Goal: Transaction & Acquisition: Book appointment/travel/reservation

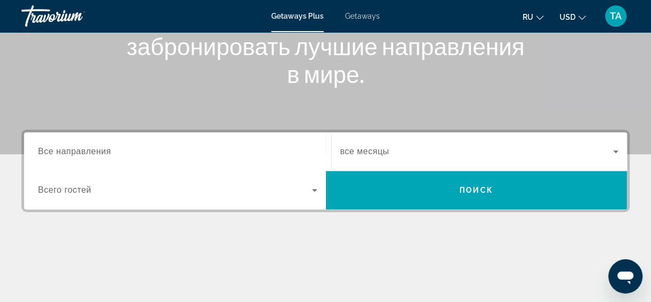
scroll to position [164, 0]
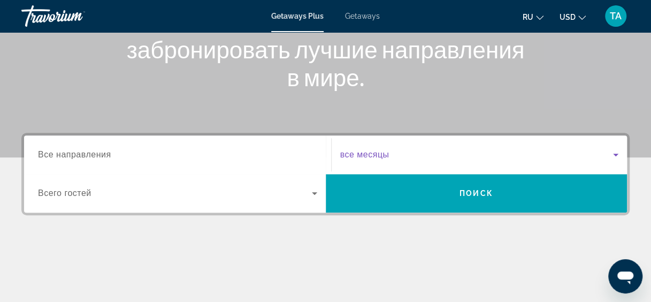
click at [434, 148] on span "Search widget" at bounding box center [476, 154] width 273 height 13
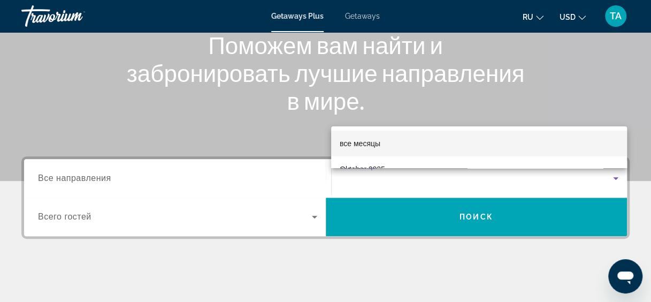
scroll to position [142, 0]
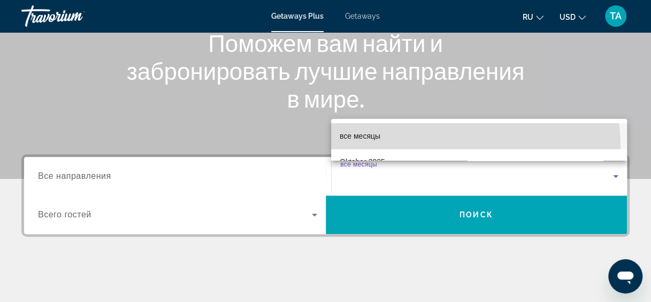
click at [434, 148] on mat-option "все месяцы" at bounding box center [479, 136] width 296 height 26
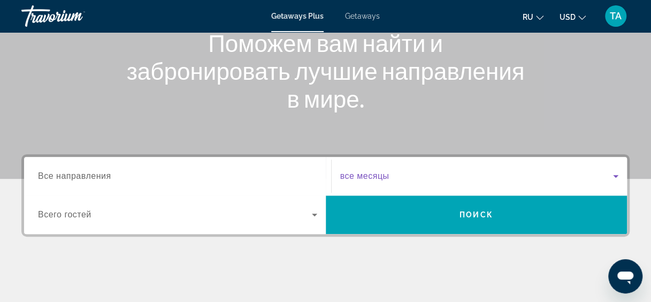
click at [361, 188] on div "Search widget" at bounding box center [479, 176] width 279 height 30
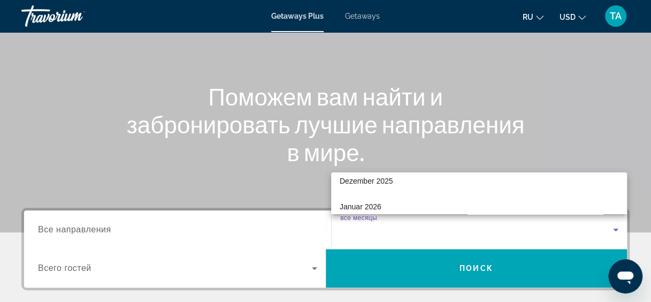
scroll to position [107, 0]
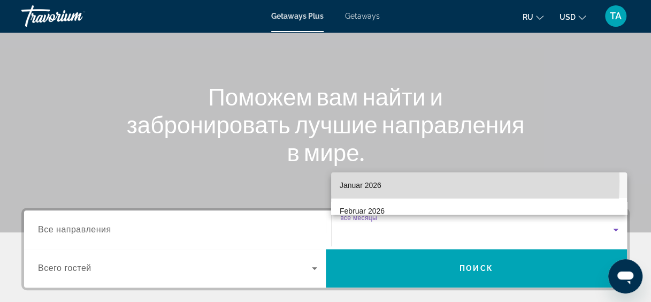
click at [361, 181] on span "Januar 2026" at bounding box center [360, 185] width 42 height 13
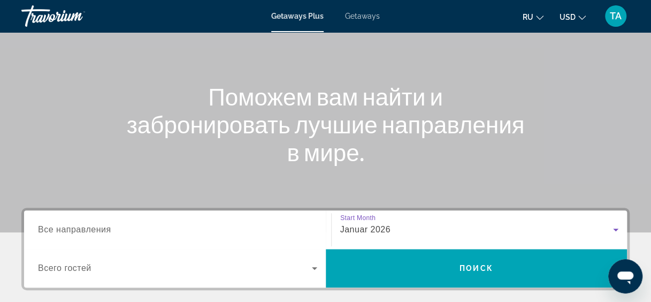
click at [72, 229] on span "Все направления" at bounding box center [74, 229] width 73 height 9
click at [72, 229] on input "Destination Все направления" at bounding box center [177, 229] width 279 height 13
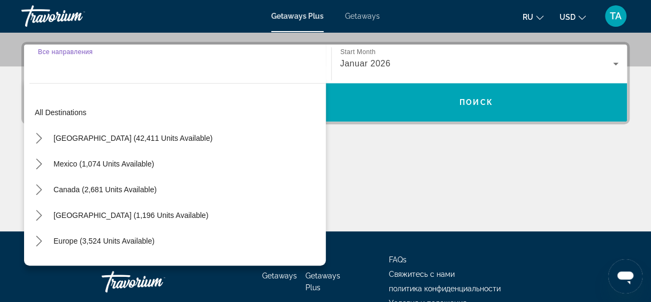
scroll to position [261, 0]
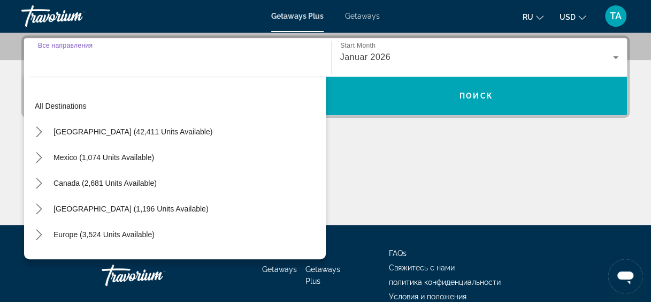
click at [427, 163] on div "Main content" at bounding box center [325, 184] width 608 height 80
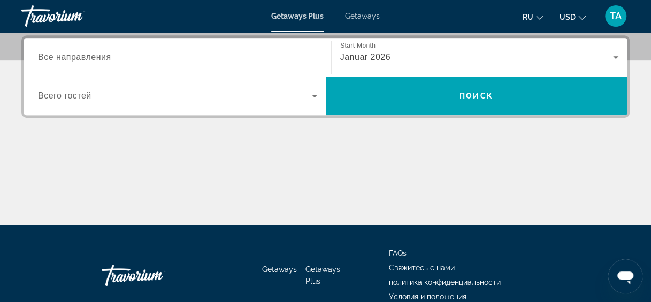
click at [205, 92] on span "Search widget" at bounding box center [175, 95] width 274 height 13
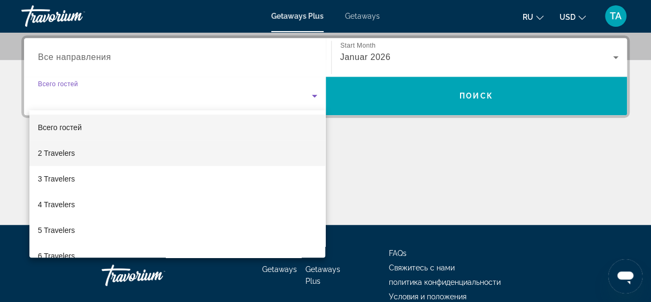
click at [168, 146] on mat-option "2 Travelers" at bounding box center [177, 153] width 296 height 26
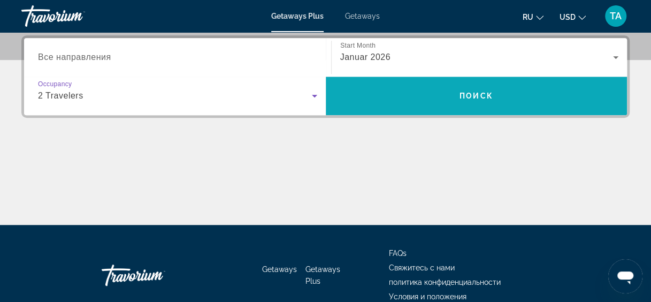
click at [389, 96] on span "Search" at bounding box center [477, 96] width 302 height 26
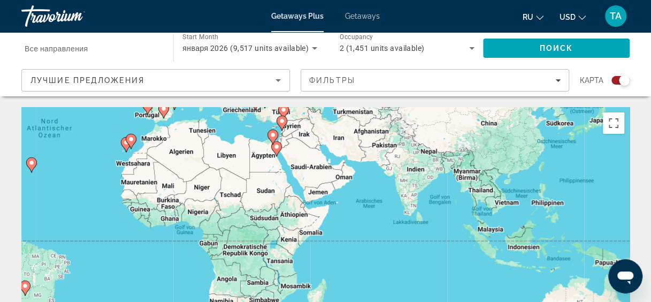
drag, startPoint x: 544, startPoint y: 225, endPoint x: 295, endPoint y: 100, distance: 278.5
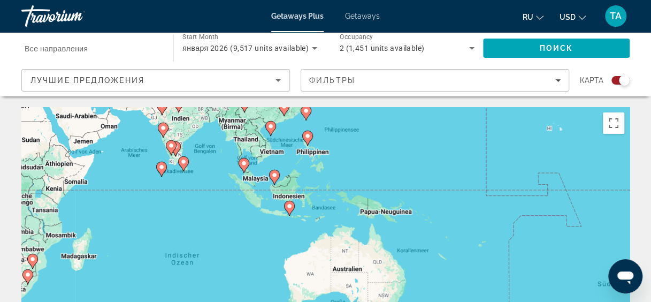
drag, startPoint x: 511, startPoint y: 236, endPoint x: 272, endPoint y: 185, distance: 244.8
click at [272, 185] on div "Um den Modus zum Ziehen mit der Tastatur zu aktivieren, drückst du Alt + Eingab…" at bounding box center [325, 267] width 608 height 321
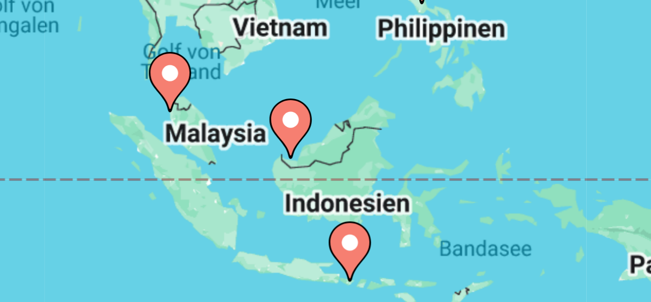
click at [274, 179] on image "Main content" at bounding box center [276, 176] width 6 height 6
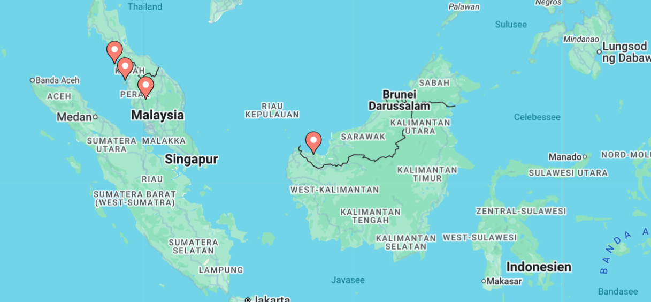
scroll to position [61, 0]
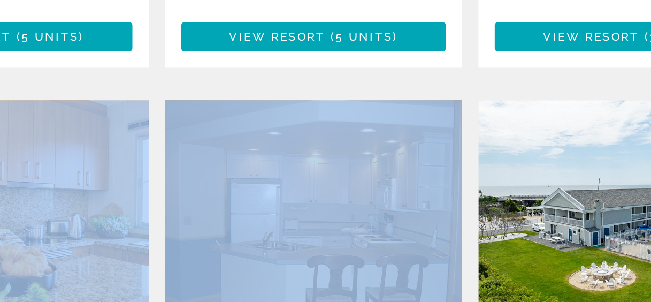
drag, startPoint x: 373, startPoint y: 240, endPoint x: 236, endPoint y: 308, distance: 152.8
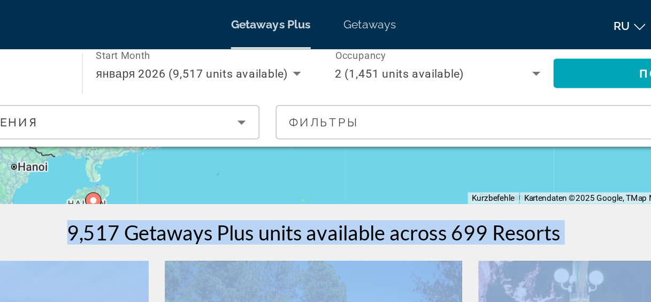
scroll to position [0, 0]
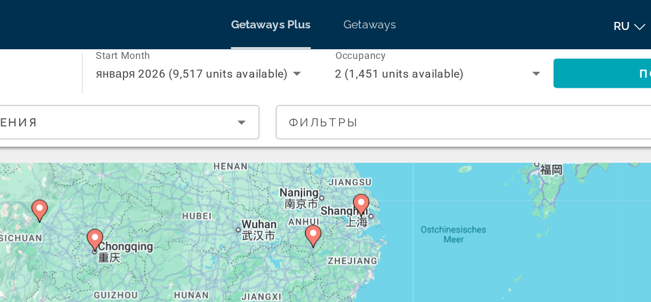
drag, startPoint x: 342, startPoint y: 164, endPoint x: 381, endPoint y: 30, distance: 138.7
click at [381, 30] on div "**********" at bounding box center [325, 151] width 651 height 302
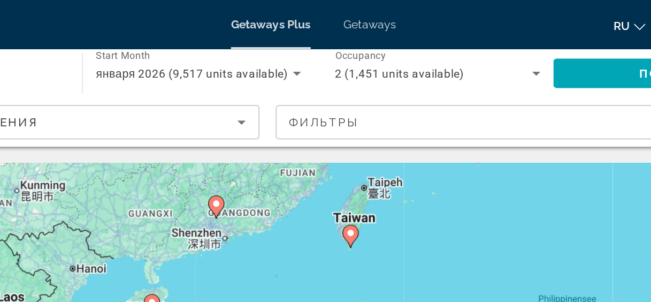
drag, startPoint x: 378, startPoint y: 164, endPoint x: 375, endPoint y: 52, distance: 112.3
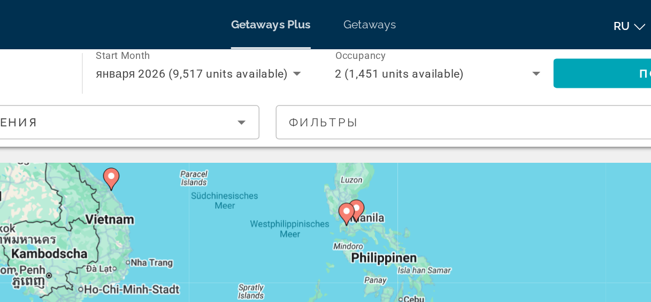
drag, startPoint x: 350, startPoint y: 138, endPoint x: 345, endPoint y: 36, distance: 101.7
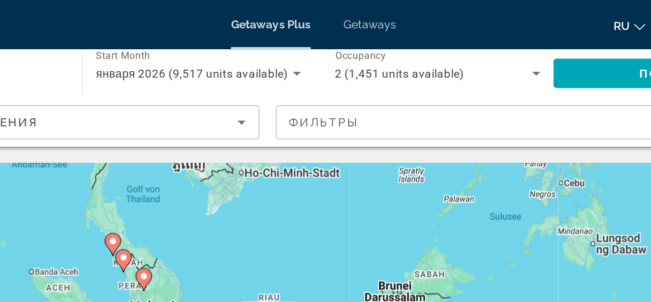
drag, startPoint x: 217, startPoint y: 136, endPoint x: 325, endPoint y: 53, distance: 136.1
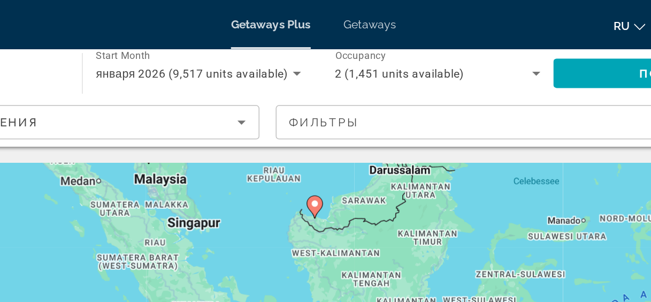
drag, startPoint x: 351, startPoint y: 130, endPoint x: 353, endPoint y: 47, distance: 83.4
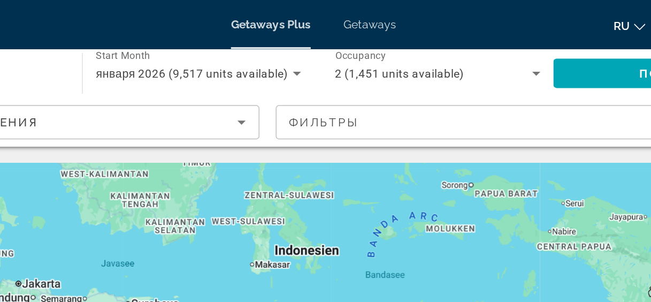
drag, startPoint x: 369, startPoint y: 142, endPoint x: 217, endPoint y: 88, distance: 161.7
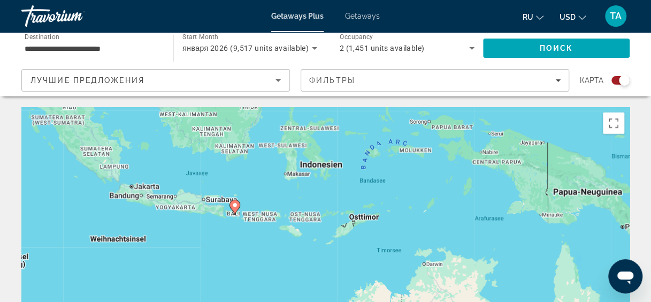
click at [233, 214] on gmp-advanced-marker "Main content" at bounding box center [234, 207] width 11 height 16
type input "**********"
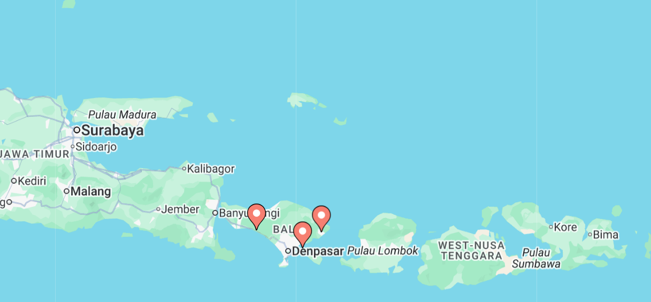
scroll to position [4, 0]
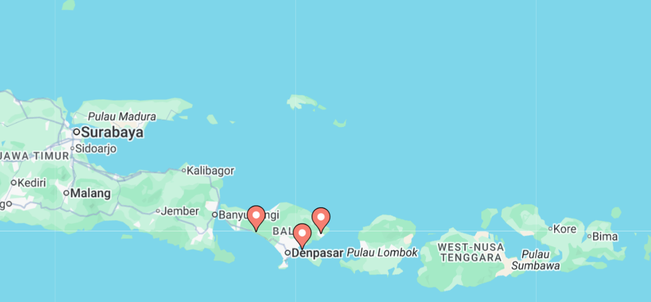
click at [327, 256] on icon "Main content" at bounding box center [325, 255] width 10 height 14
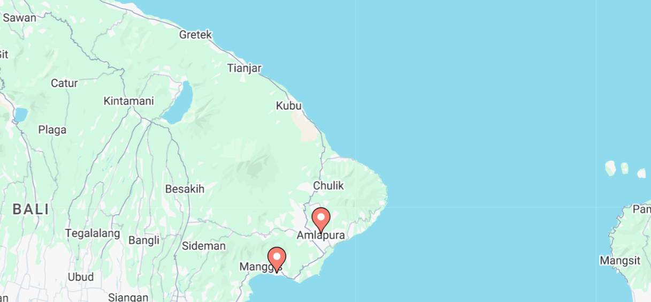
click at [327, 253] on image "Main content" at bounding box center [325, 253] width 6 height 6
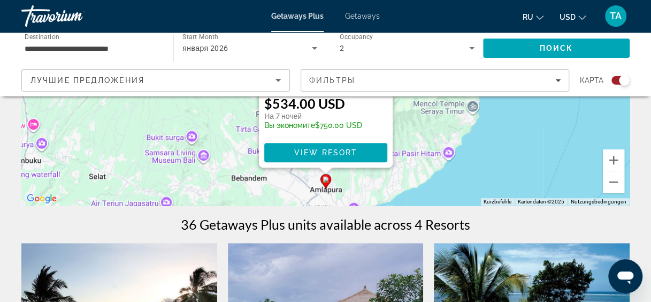
scroll to position [212, 0]
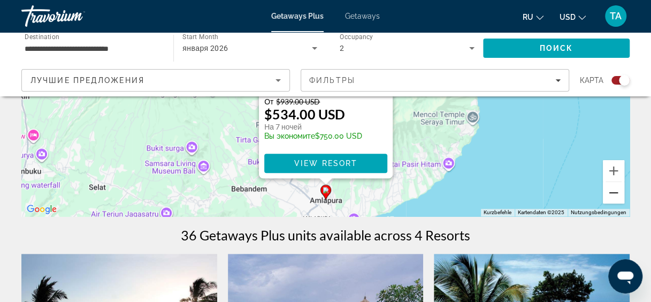
click at [614, 191] on button "Verkleinern" at bounding box center [613, 192] width 21 height 21
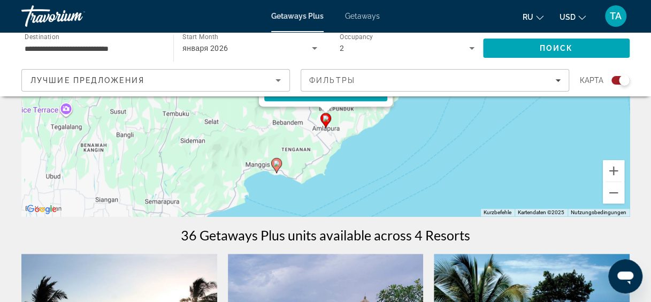
click at [275, 164] on image "Main content" at bounding box center [276, 163] width 6 height 6
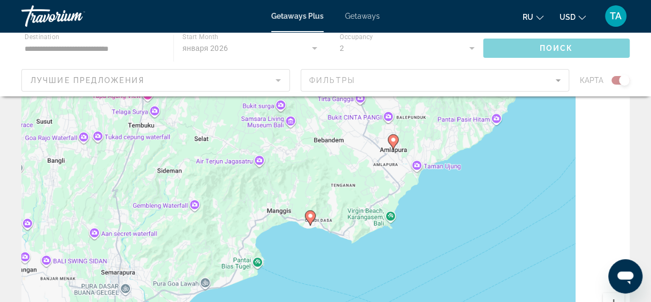
scroll to position [0, 0]
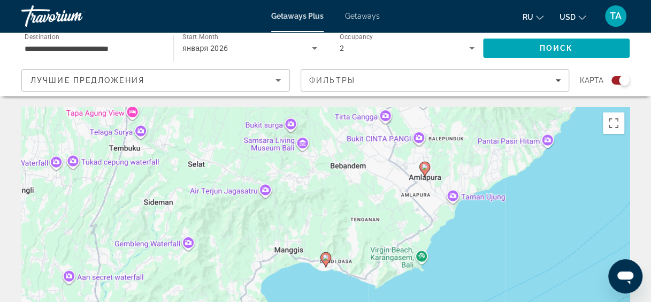
click at [327, 258] on image "Main content" at bounding box center [325, 257] width 6 height 6
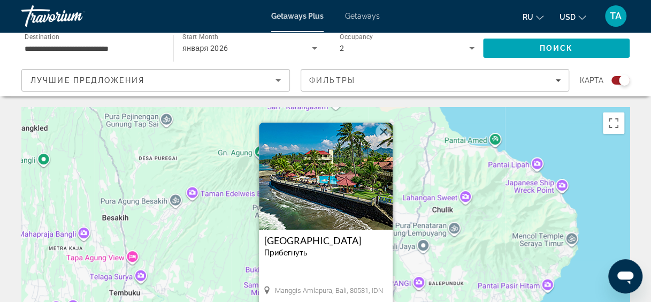
click at [299, 212] on img "Main content" at bounding box center [326, 175] width 134 height 107
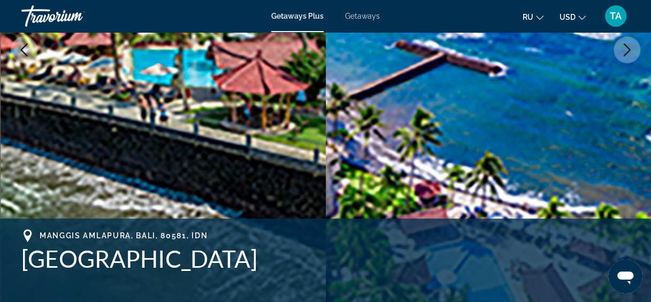
scroll to position [228, 0]
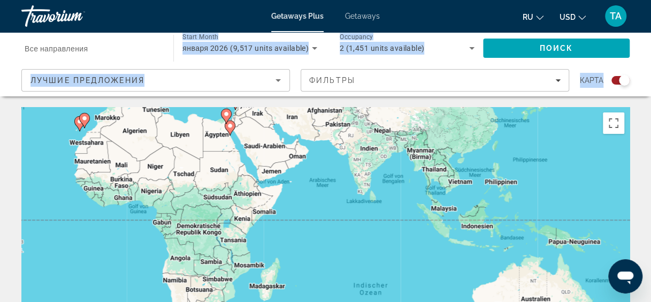
drag, startPoint x: 472, startPoint y: 186, endPoint x: 169, endPoint y: 40, distance: 336.2
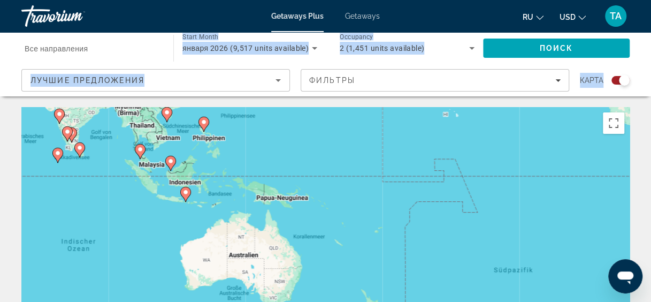
drag, startPoint x: 432, startPoint y: 226, endPoint x: 138, endPoint y: 177, distance: 297.4
click at [138, 177] on div "Um den Modus zum Ziehen mit der Tastatur zu aktivieren, drückst du Alt + Eingab…" at bounding box center [325, 267] width 608 height 321
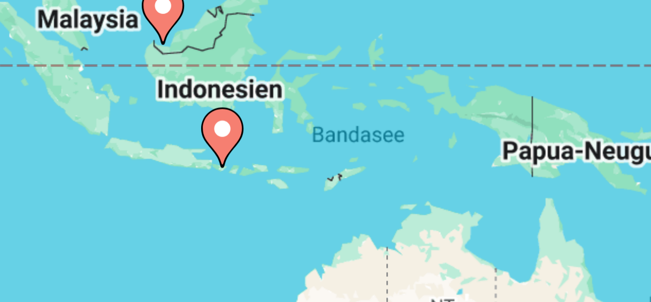
click at [186, 193] on image "Main content" at bounding box center [185, 192] width 6 height 6
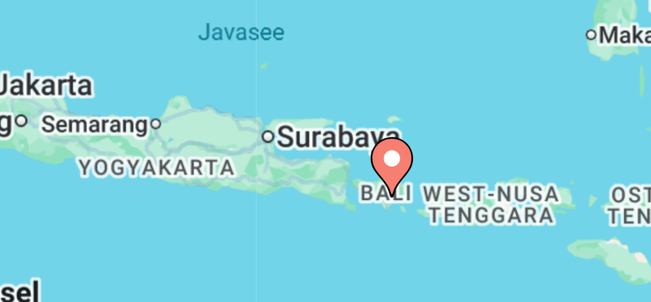
drag, startPoint x: 241, startPoint y: 220, endPoint x: 146, endPoint y: 160, distance: 112.2
click at [146, 160] on div "Um von einem Element zum anderen zu gelangen, drückst du die Pfeiltasten entspr…" at bounding box center [325, 267] width 608 height 321
click at [229, 204] on icon "Main content" at bounding box center [228, 202] width 10 height 14
type input "**********"
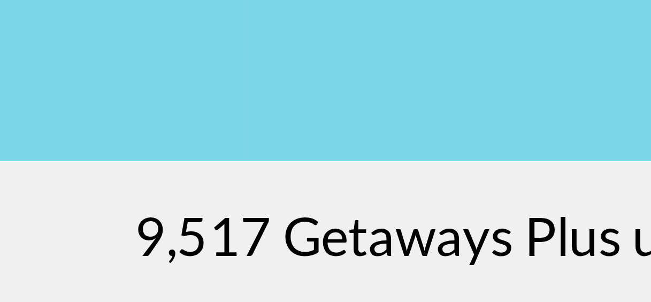
drag, startPoint x: 157, startPoint y: 184, endPoint x: 274, endPoint y: 306, distance: 169.4
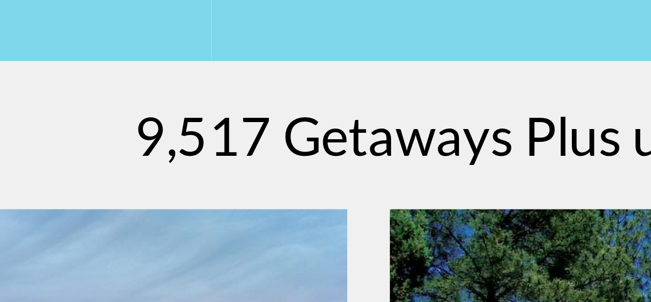
drag, startPoint x: 218, startPoint y: 227, endPoint x: 217, endPoint y: 260, distance: 33.7
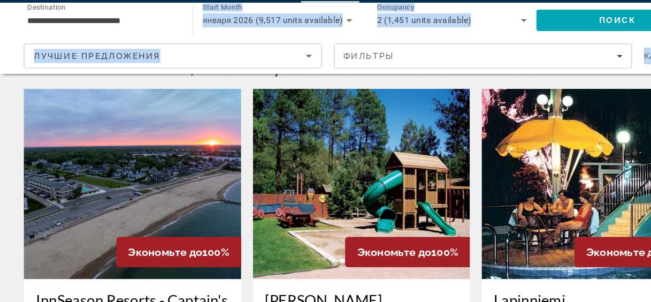
scroll to position [397, 0]
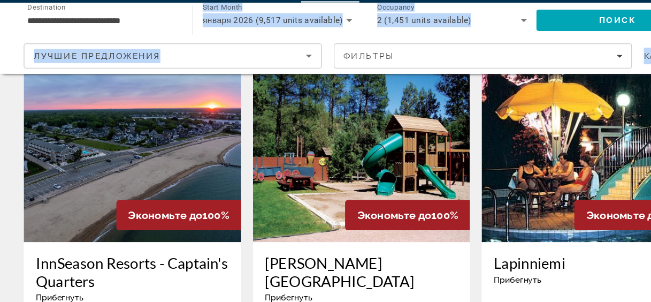
drag, startPoint x: 303, startPoint y: 168, endPoint x: 362, endPoint y: 304, distance: 147.5
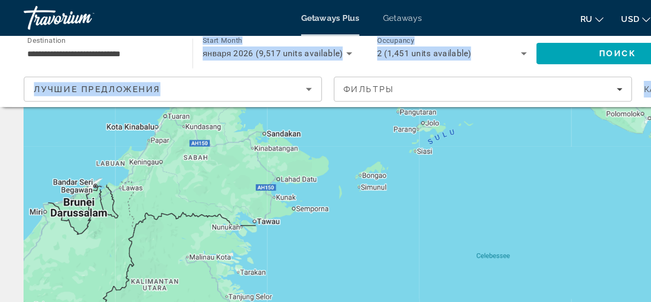
scroll to position [0, 0]
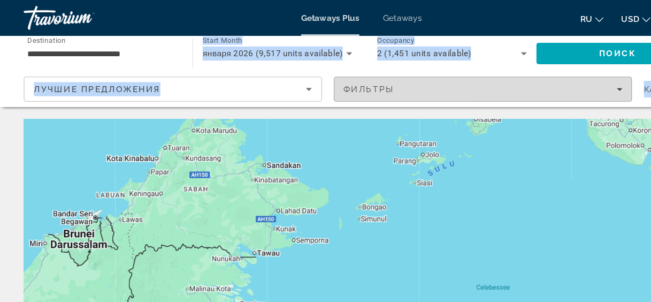
click at [489, 87] on span "Filters" at bounding box center [434, 80] width 267 height 26
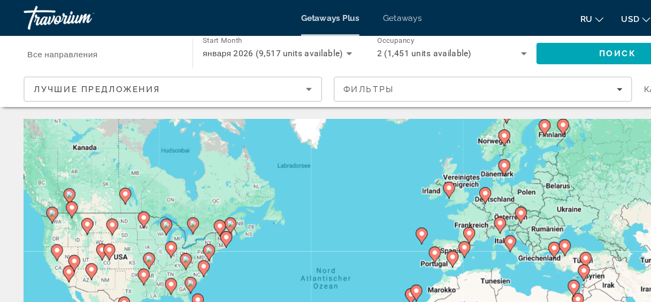
click at [72, 49] on span "Все направления" at bounding box center [57, 48] width 64 height 9
click at [72, 49] on input "Destination Все направления" at bounding box center [92, 48] width 135 height 13
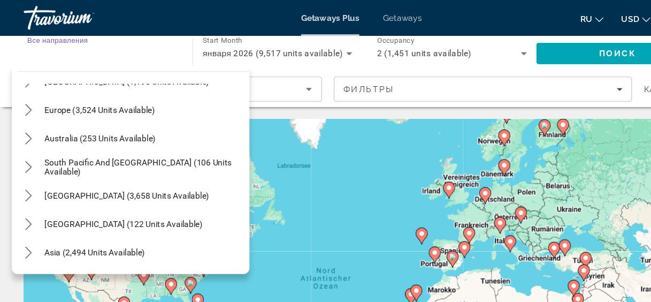
scroll to position [173, 0]
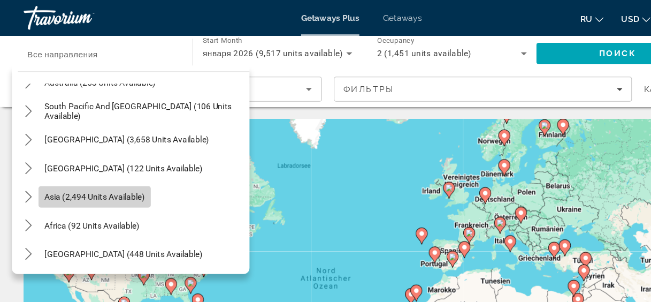
click at [55, 176] on span "Asia (2,494 units available)" at bounding box center [85, 177] width 90 height 9
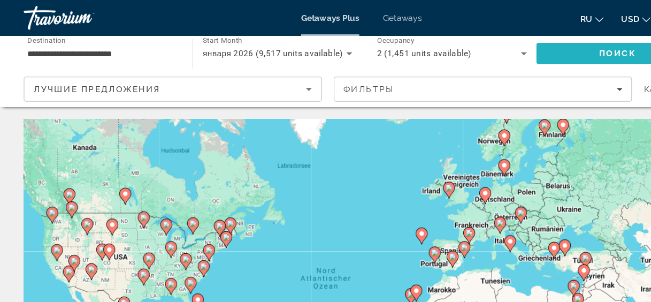
click at [529, 50] on span "Search" at bounding box center [556, 48] width 146 height 26
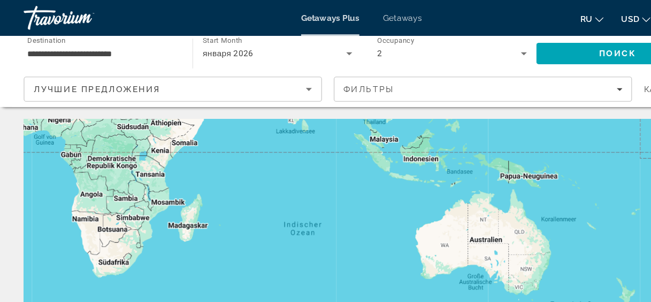
drag, startPoint x: 509, startPoint y: 177, endPoint x: 118, endPoint y: -50, distance: 452.1
click at [118, 0] on html "**********" at bounding box center [325, 151] width 651 height 302
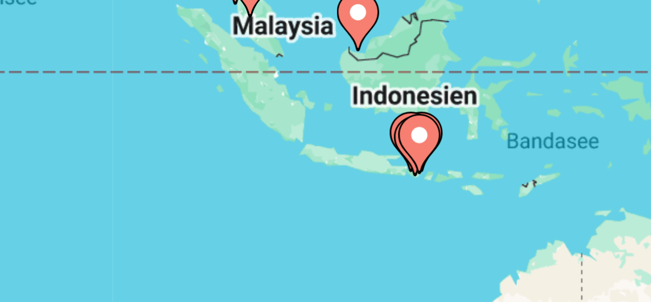
click at [379, 152] on image "Main content" at bounding box center [380, 153] width 6 height 6
type input "**********"
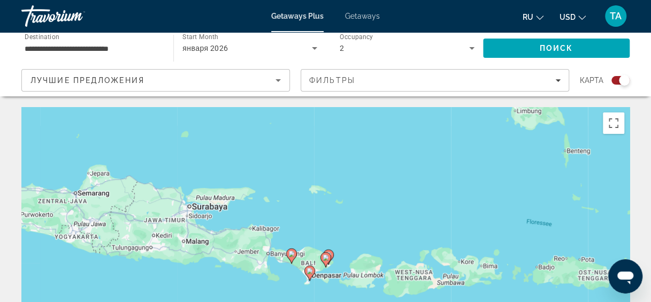
click at [312, 277] on gmp-advanced-marker "Main content" at bounding box center [309, 273] width 11 height 16
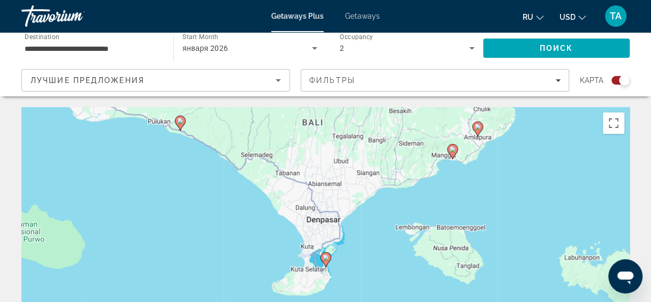
click at [179, 123] on image "Main content" at bounding box center [180, 121] width 6 height 6
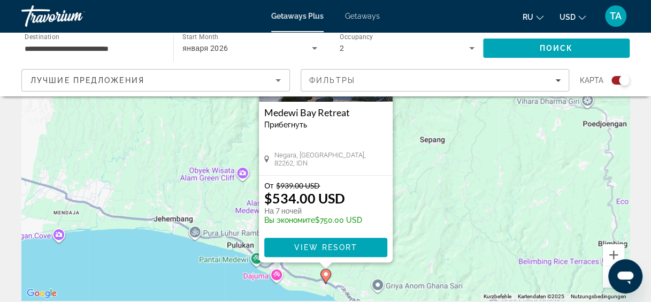
scroll to position [130, 0]
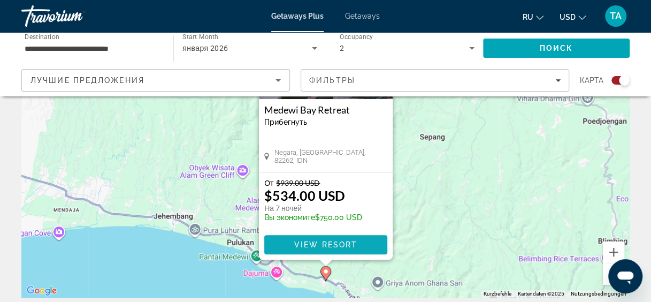
click at [321, 242] on span "View Resort" at bounding box center [325, 244] width 63 height 9
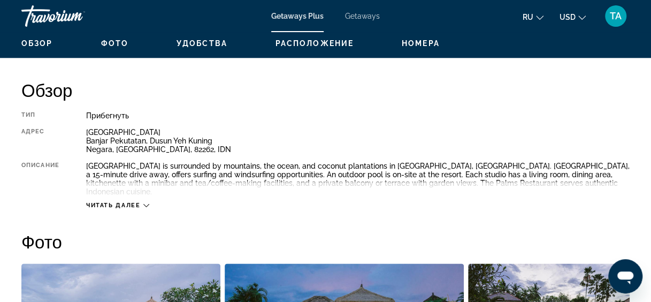
scroll to position [514, 0]
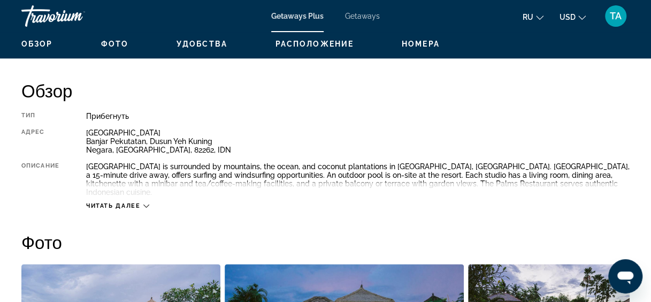
click at [139, 202] on span "Читать далее" at bounding box center [113, 205] width 55 height 7
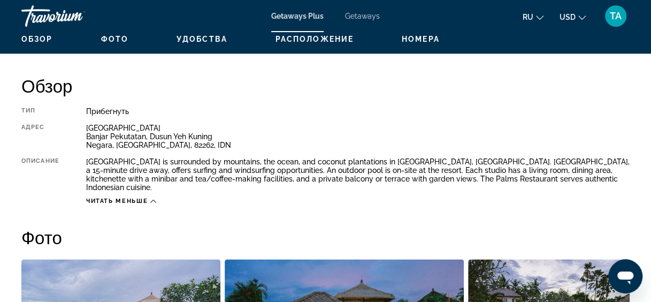
scroll to position [519, 0]
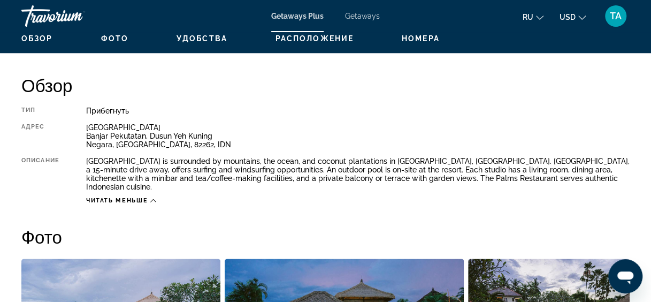
click at [369, 17] on span "Getaways" at bounding box center [362, 16] width 35 height 9
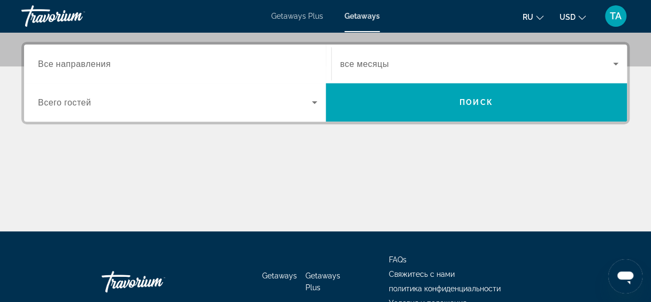
scroll to position [255, 0]
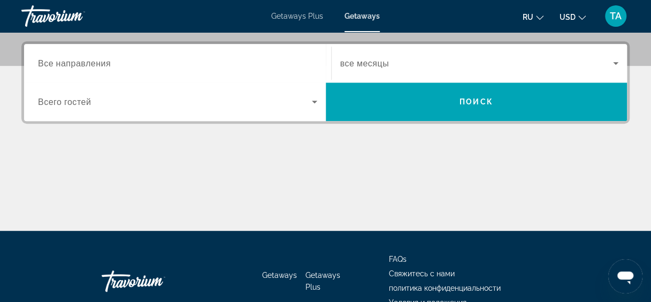
click at [103, 62] on span "Все направления" at bounding box center [74, 63] width 73 height 10
click at [103, 62] on input "Destination Все направления" at bounding box center [177, 63] width 279 height 13
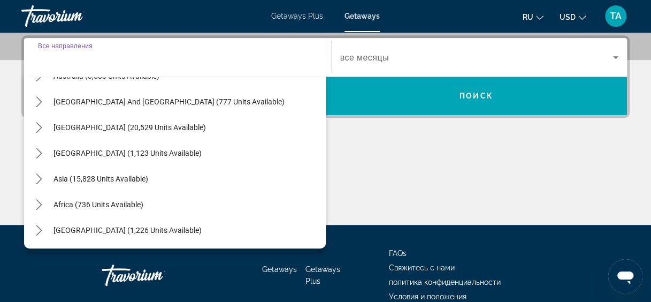
scroll to position [173, 0]
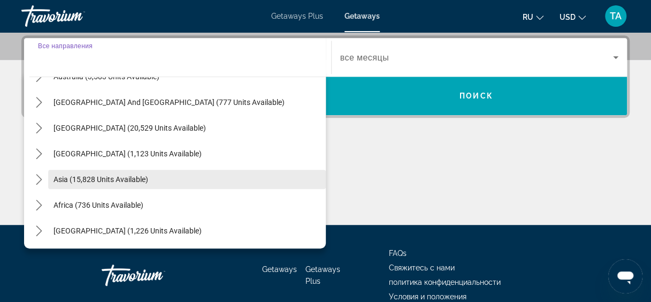
click at [73, 177] on span "Asia (15,828 units available)" at bounding box center [100, 179] width 95 height 9
type input "**********"
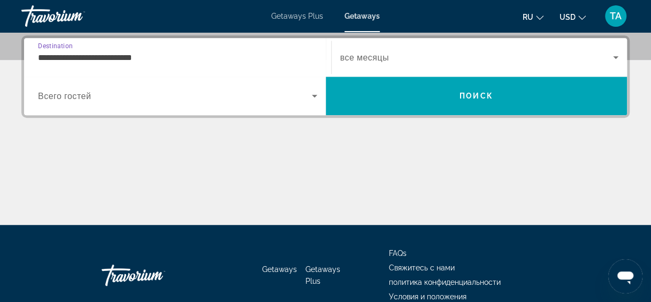
click at [388, 52] on span "все месяцы" at bounding box center [364, 57] width 49 height 10
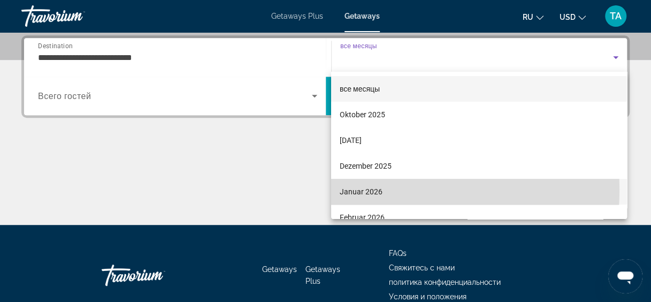
click at [361, 189] on span "Januar 2026" at bounding box center [360, 191] width 43 height 13
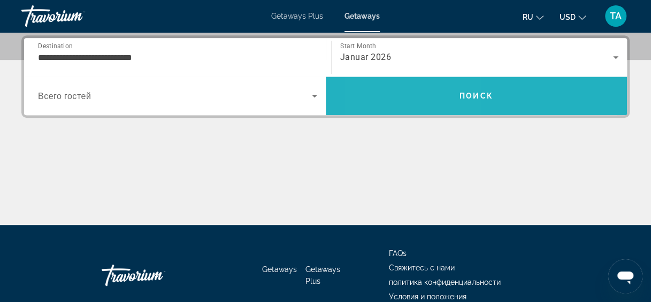
click at [418, 93] on span "Search" at bounding box center [477, 96] width 302 height 26
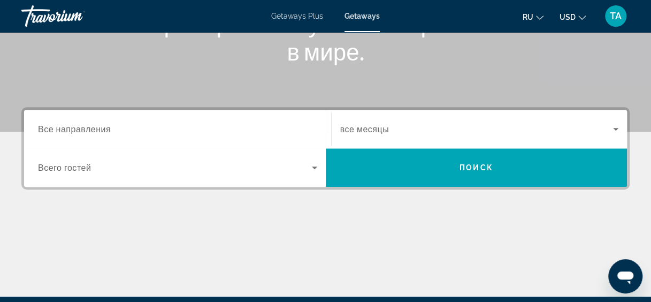
scroll to position [189, 0]
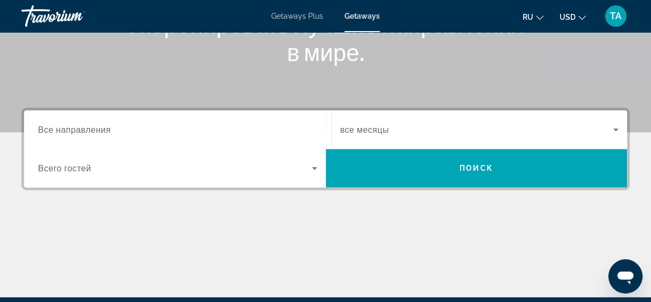
click at [123, 133] on input "Destination Все направления" at bounding box center [177, 129] width 279 height 13
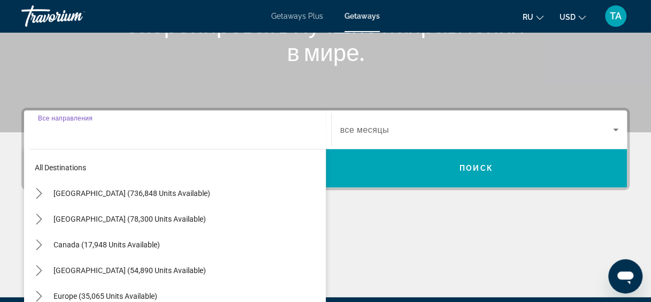
scroll to position [261, 0]
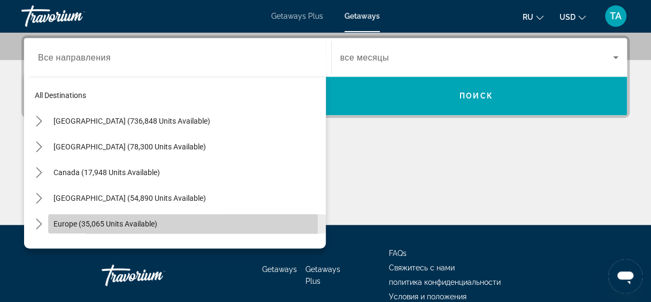
click at [65, 221] on span "Europe (35,065 units available)" at bounding box center [105, 223] width 104 height 9
type input "**********"
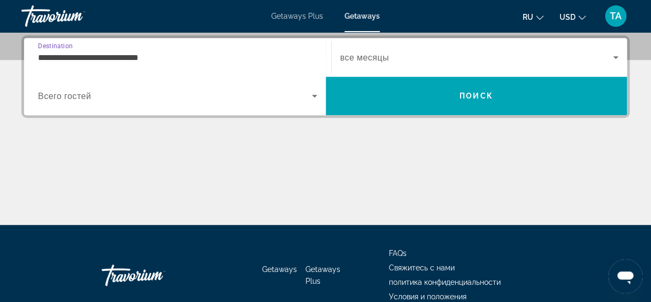
click at [162, 98] on span "Search widget" at bounding box center [175, 95] width 274 height 13
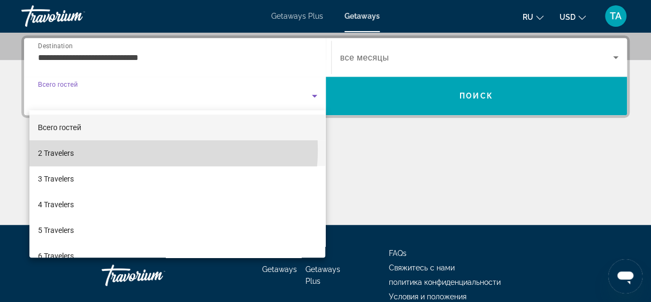
click at [129, 150] on mat-option "2 Travelers" at bounding box center [177, 153] width 296 height 26
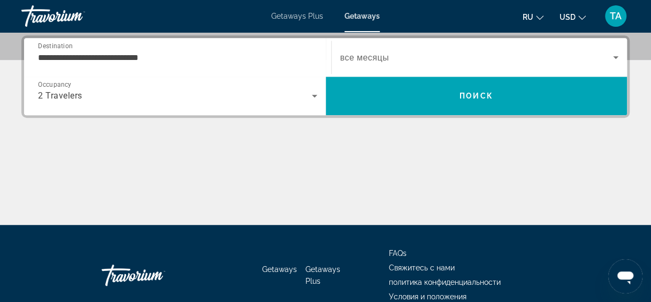
click at [365, 59] on span "все месяцы" at bounding box center [364, 57] width 49 height 10
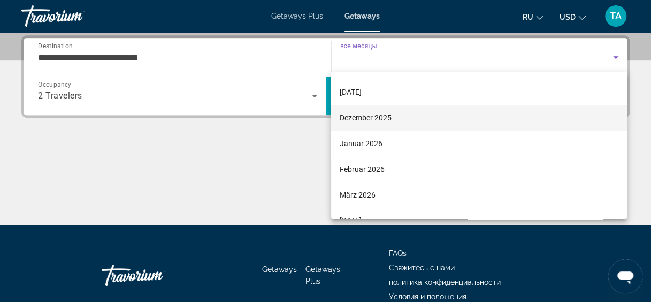
scroll to position [25, 0]
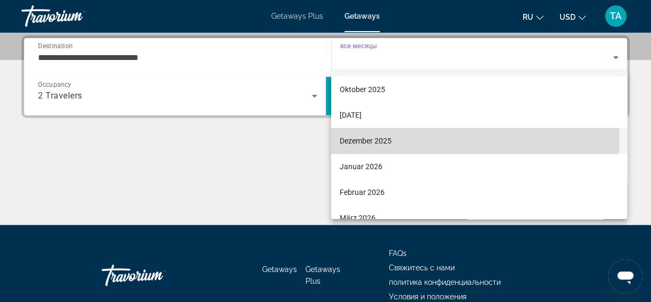
click at [360, 137] on span "Dezember 2025" at bounding box center [365, 140] width 52 height 13
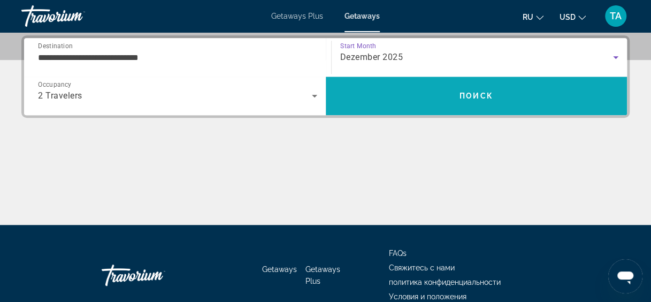
click at [430, 84] on span "Search" at bounding box center [477, 96] width 302 height 26
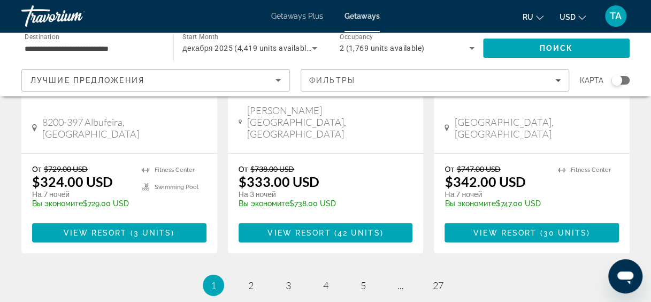
scroll to position [1453, 0]
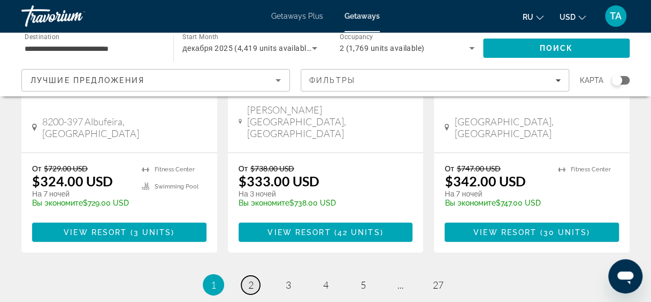
click at [248, 279] on span "2" at bounding box center [250, 285] width 5 height 12
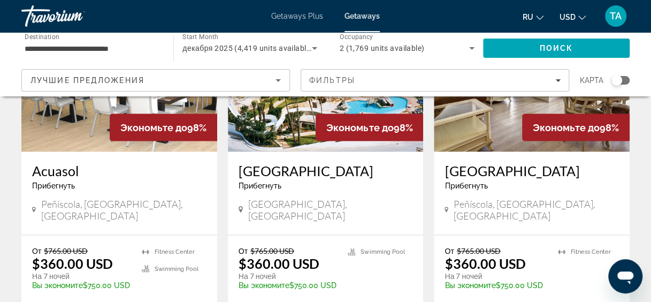
scroll to position [954, 0]
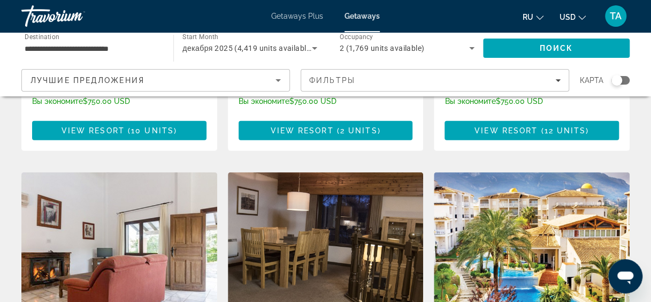
click at [237, 226] on img "Main content" at bounding box center [326, 257] width 196 height 171
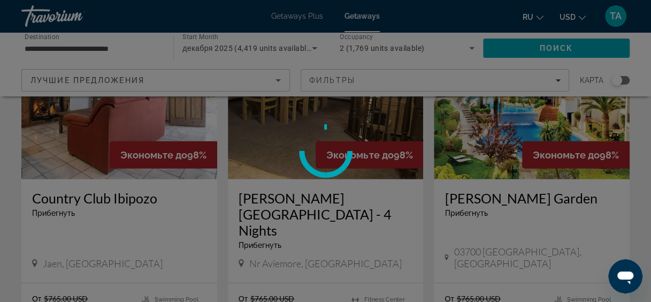
scroll to position [1303, 0]
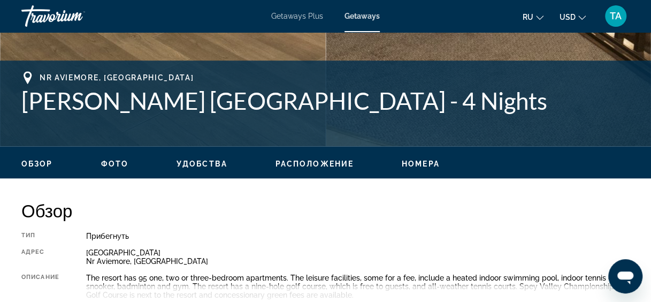
scroll to position [396, 0]
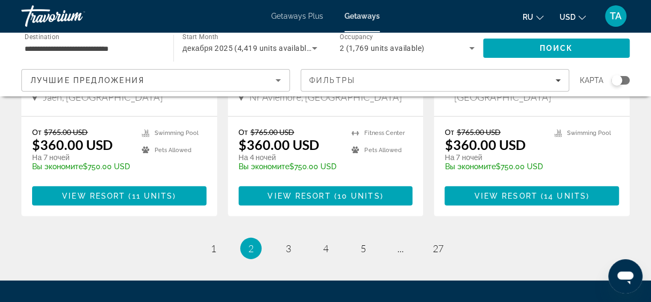
scroll to position [1466, 0]
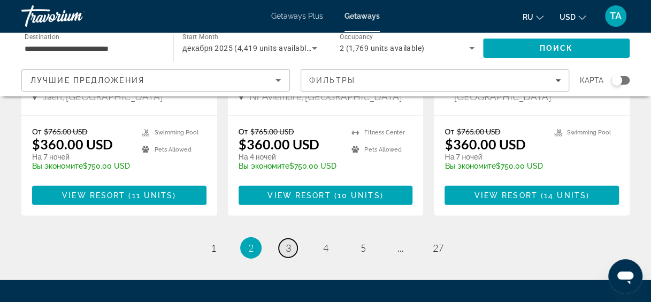
click at [289, 242] on span "3" at bounding box center [287, 248] width 5 height 12
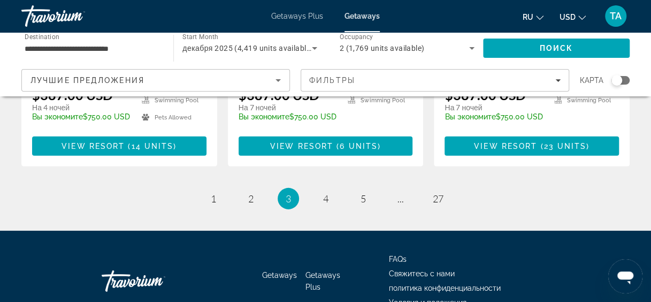
scroll to position [1513, 0]
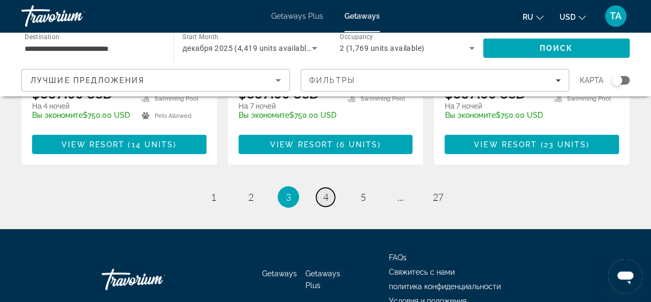
click at [327, 191] on span "4" at bounding box center [325, 197] width 5 height 12
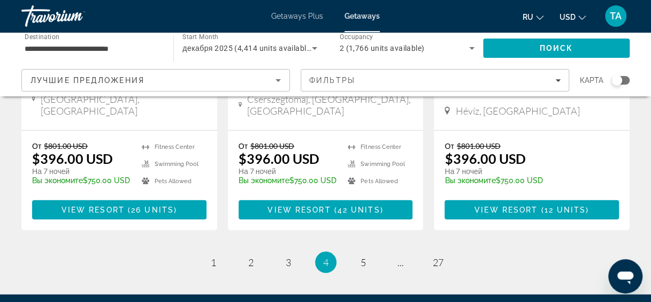
scroll to position [1475, 0]
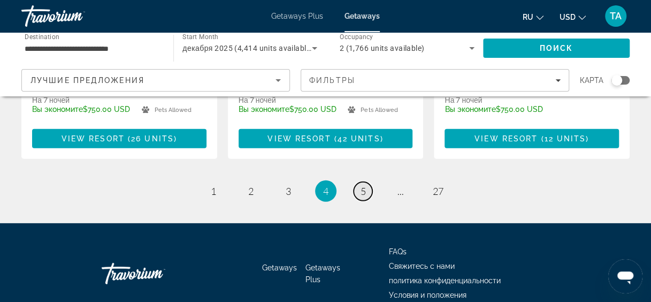
click at [359, 182] on link "page 5" at bounding box center [362, 191] width 19 height 19
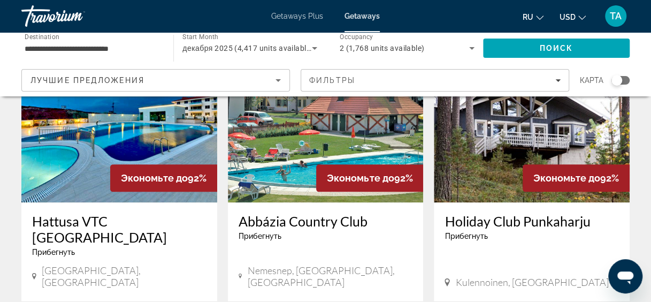
scroll to position [495, 0]
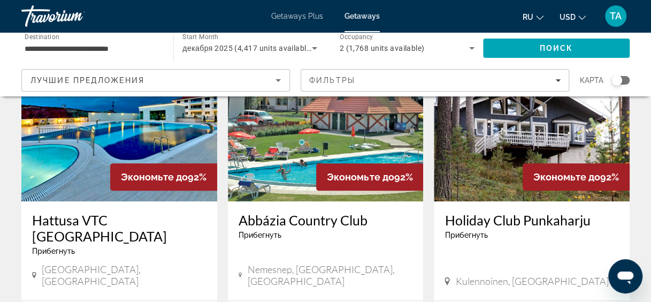
click at [359, 163] on div "Экономьте до 92%" at bounding box center [369, 176] width 107 height 27
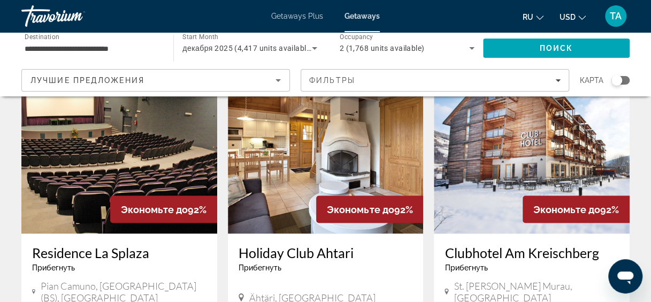
scroll to position [849, 0]
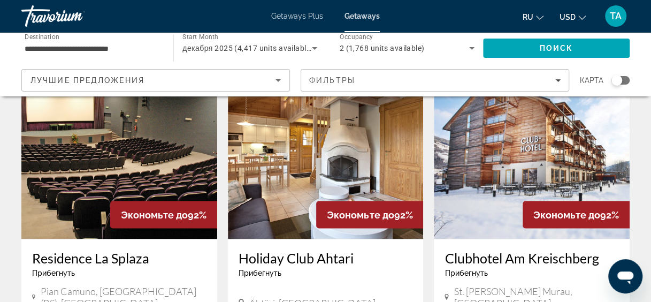
click at [498, 124] on img "Main content" at bounding box center [532, 152] width 196 height 171
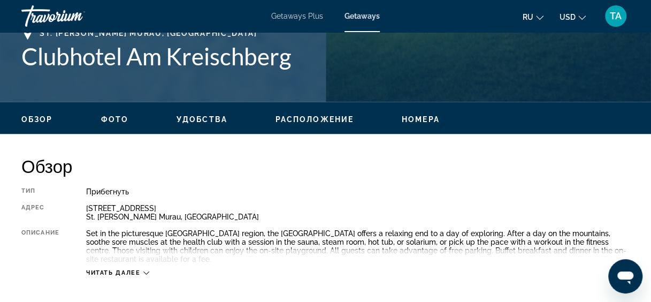
scroll to position [439, 0]
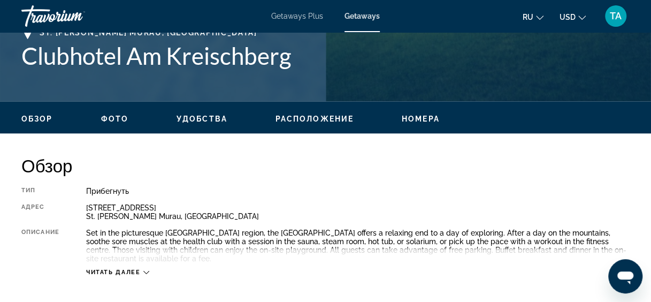
click at [192, 118] on span "Удобства" at bounding box center [201, 118] width 51 height 9
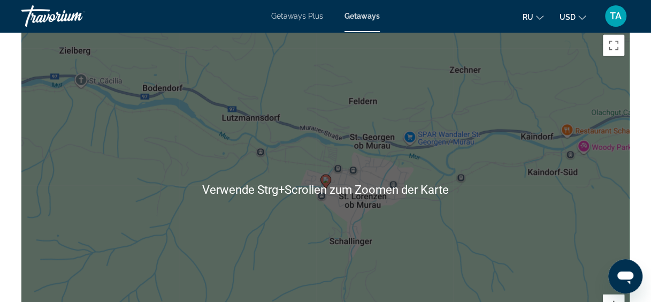
scroll to position [1498, 0]
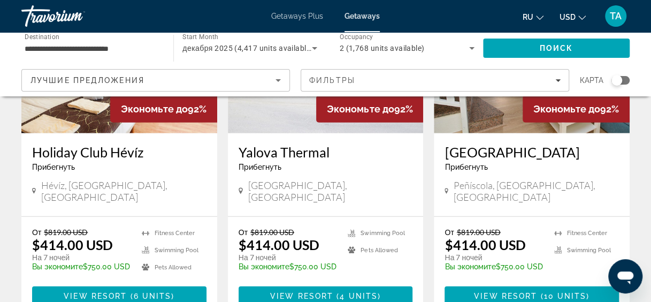
scroll to position [1459, 0]
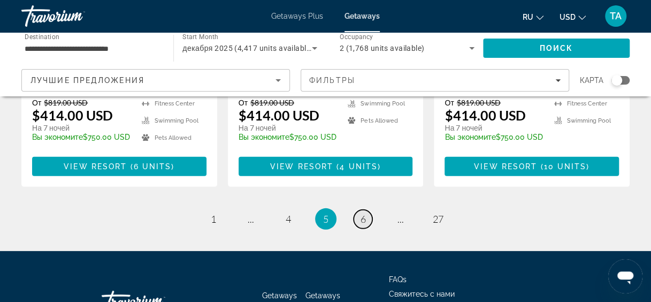
click at [360, 213] on span "6" at bounding box center [362, 219] width 5 height 12
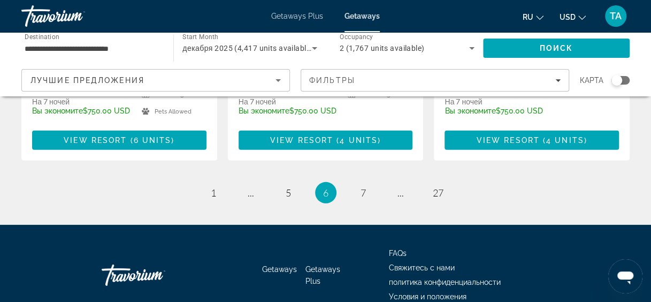
scroll to position [1491, 0]
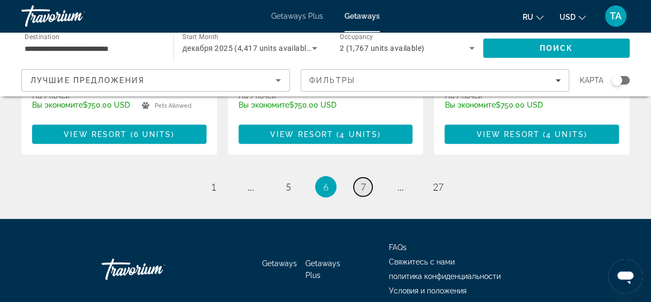
click at [362, 181] on span "7" at bounding box center [362, 187] width 5 height 12
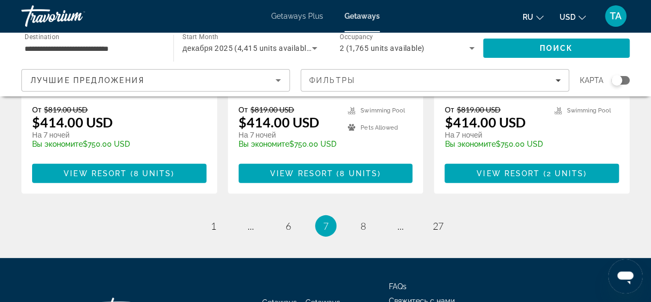
scroll to position [1507, 0]
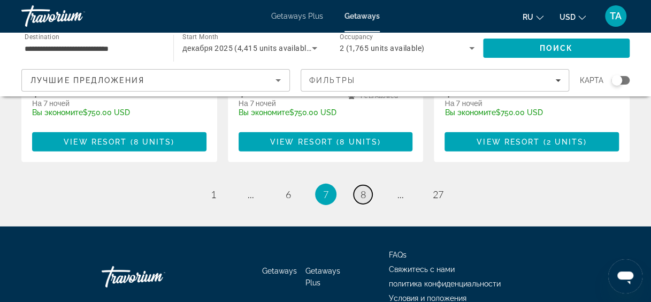
click at [356, 185] on link "page 8" at bounding box center [362, 194] width 19 height 19
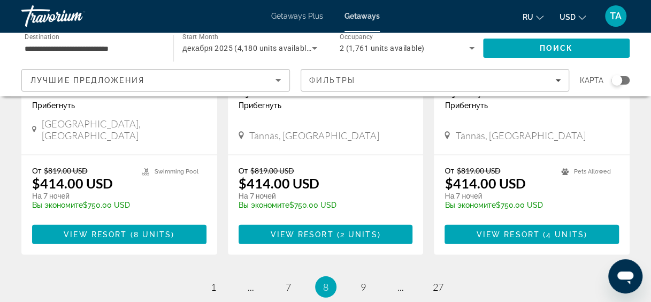
scroll to position [1409, 0]
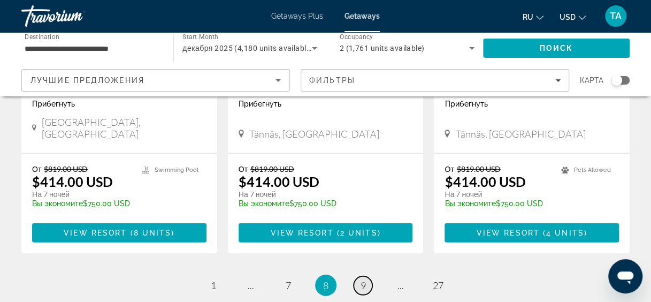
click at [359, 276] on link "page 9" at bounding box center [362, 285] width 19 height 19
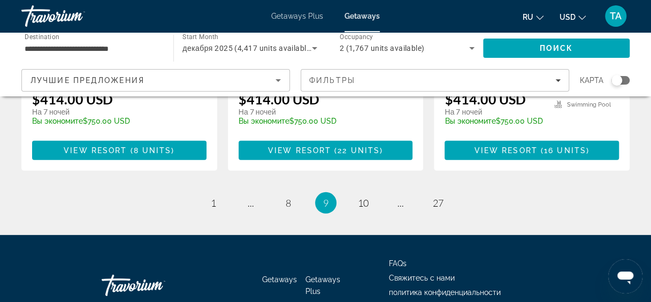
scroll to position [1447, 0]
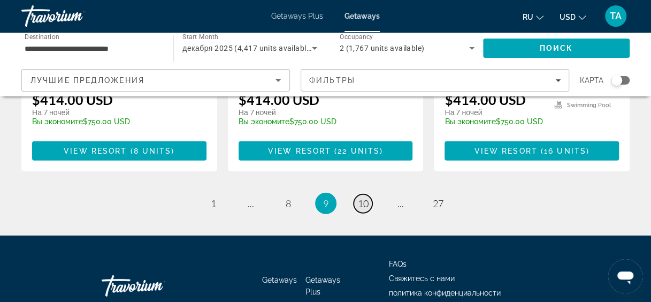
click at [360, 194] on link "page 10" at bounding box center [362, 203] width 19 height 19
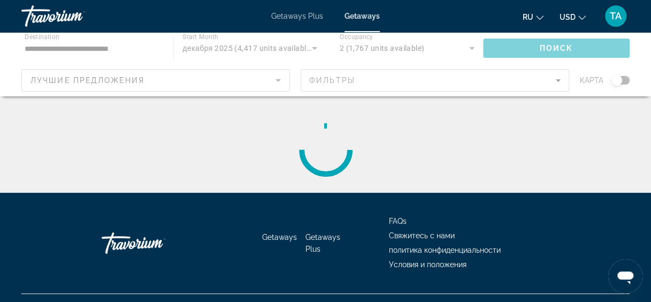
click at [319, 238] on span "Getaways Plus" at bounding box center [322, 243] width 35 height 20
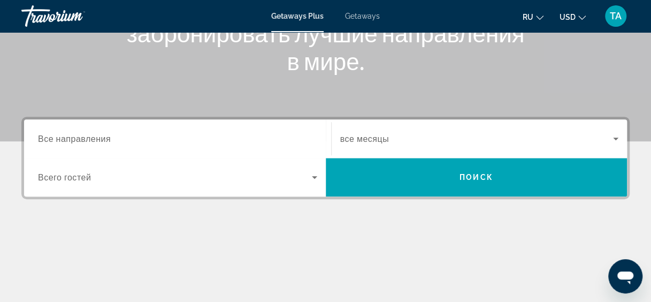
scroll to position [174, 0]
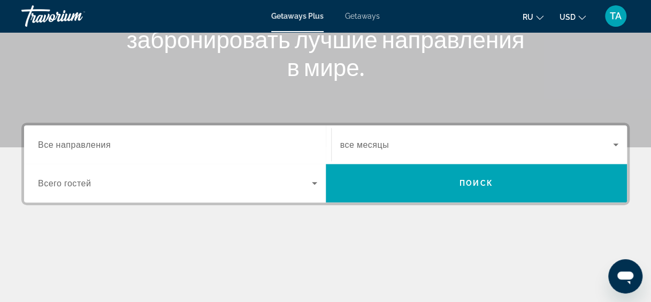
click at [204, 139] on input "Destination Все направления" at bounding box center [177, 144] width 279 height 13
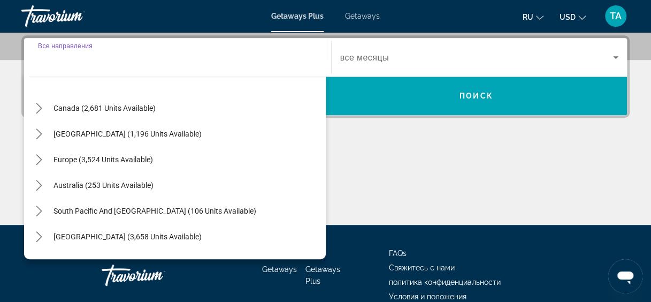
scroll to position [76, 0]
click at [97, 161] on span "Select destination: Europe (3,524 units available)" at bounding box center [103, 158] width 110 height 26
type input "**********"
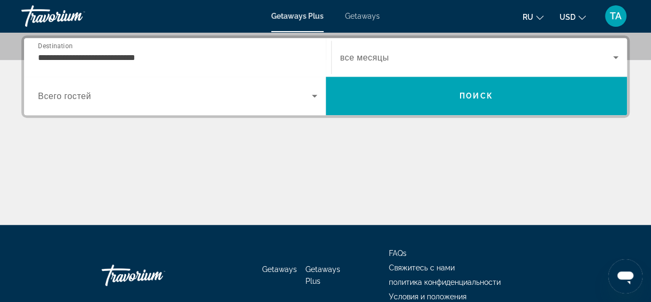
click at [123, 103] on div "Search widget" at bounding box center [177, 96] width 279 height 30
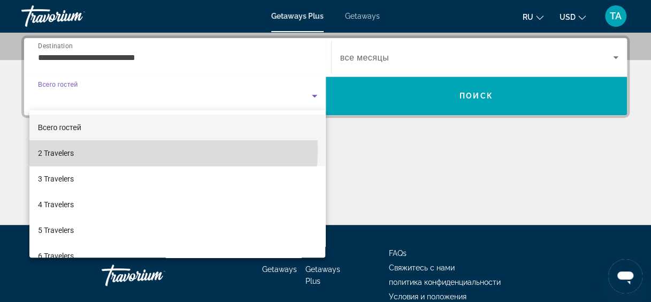
click at [109, 149] on mat-option "2 Travelers" at bounding box center [177, 153] width 296 height 26
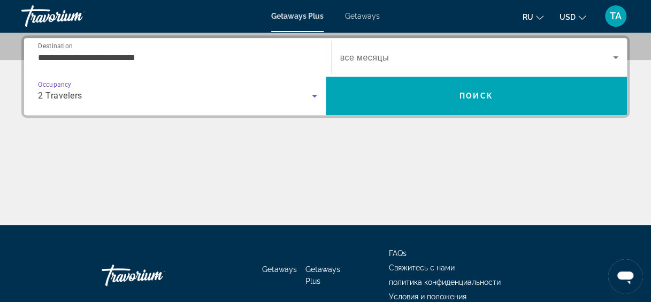
click at [364, 57] on span "все месяцы" at bounding box center [364, 57] width 49 height 10
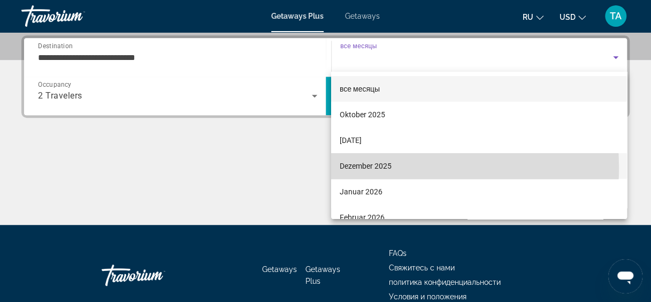
click at [359, 167] on span "Dezember 2025" at bounding box center [365, 165] width 52 height 13
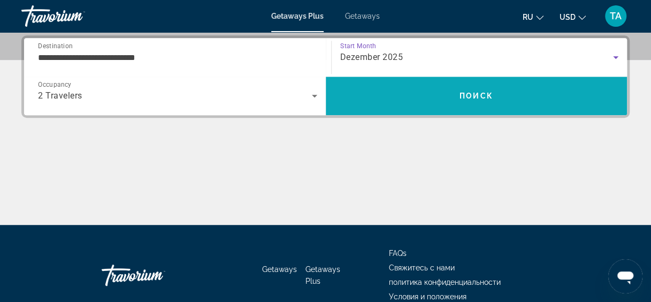
click at [400, 102] on span "Search" at bounding box center [477, 96] width 302 height 26
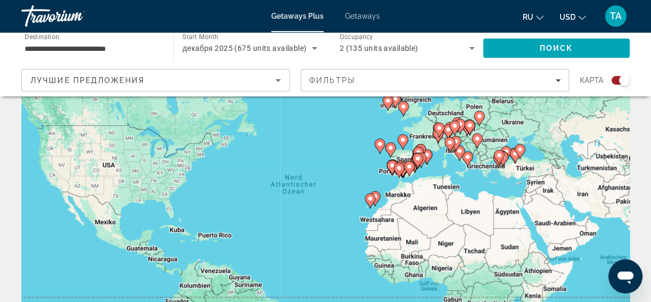
scroll to position [67, 0]
click at [372, 200] on image "Main content" at bounding box center [370, 198] width 6 height 6
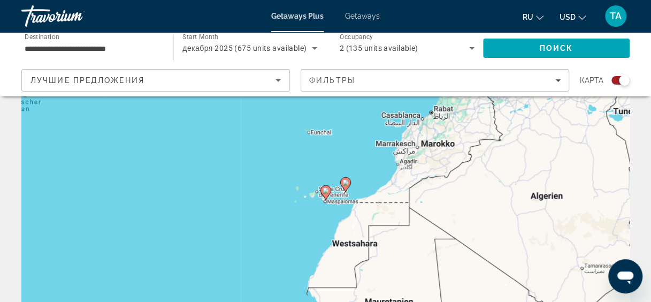
click at [344, 191] on gmp-advanced-marker "Main content" at bounding box center [345, 184] width 11 height 16
type input "**********"
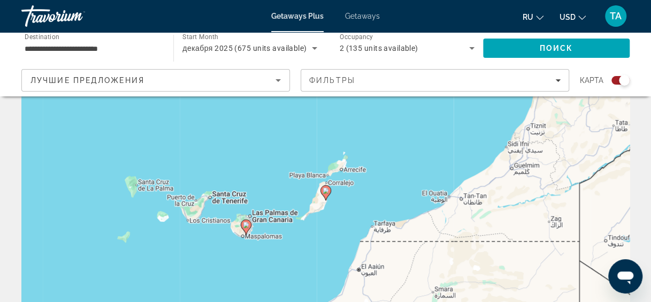
click at [249, 226] on icon "Main content" at bounding box center [246, 227] width 10 height 14
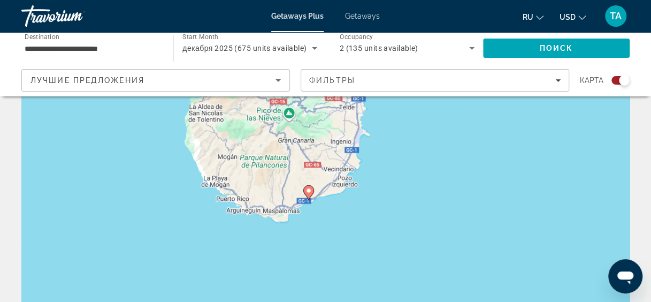
drag, startPoint x: 473, startPoint y: 169, endPoint x: 433, endPoint y: 171, distance: 39.6
click at [433, 171] on div "Um von einem Element zum anderen zu gelangen, drückst du die Pfeiltasten entspr…" at bounding box center [325, 200] width 608 height 321
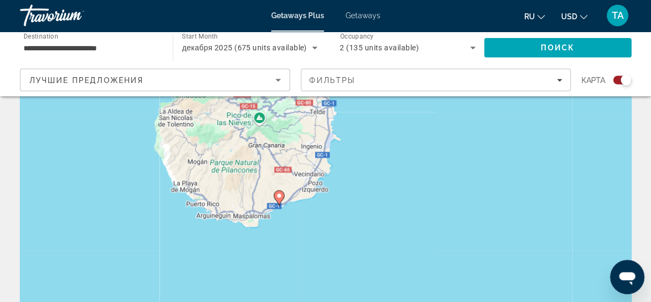
scroll to position [66, 0]
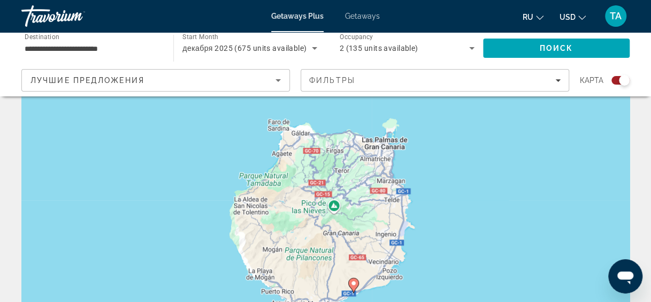
drag, startPoint x: 305, startPoint y: 164, endPoint x: 374, endPoint y: 253, distance: 113.2
click at [374, 253] on div "Um von einem Element zum anderen zu gelangen, drückst du die Pfeiltasten entspr…" at bounding box center [325, 201] width 608 height 321
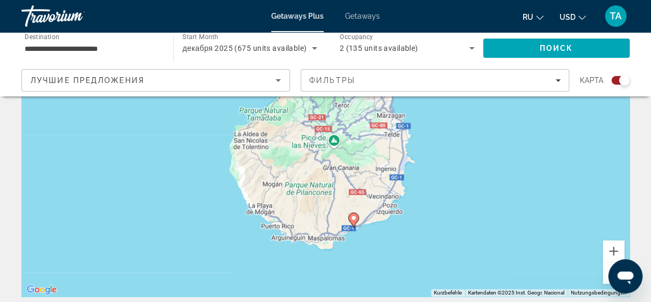
click at [562, 195] on div "Um von einem Element zum anderen zu gelangen, drückst du die Pfeiltasten entspr…" at bounding box center [325, 135] width 608 height 321
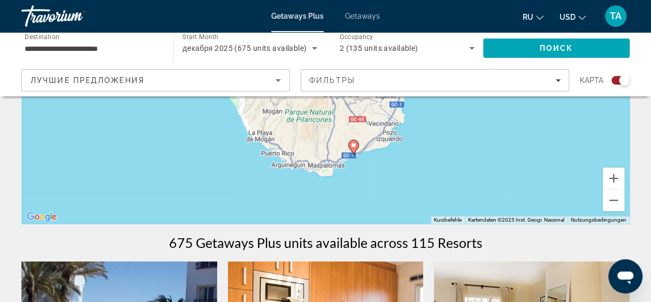
scroll to position [210, 0]
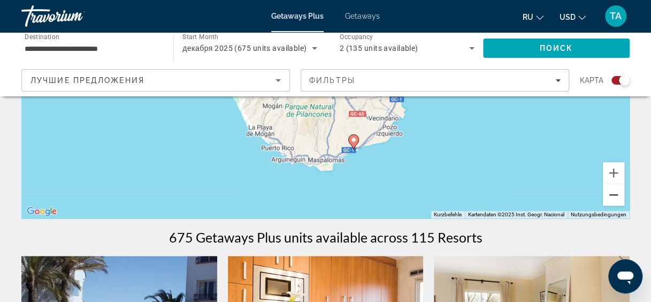
click at [615, 197] on button "Verkleinern" at bounding box center [613, 194] width 21 height 21
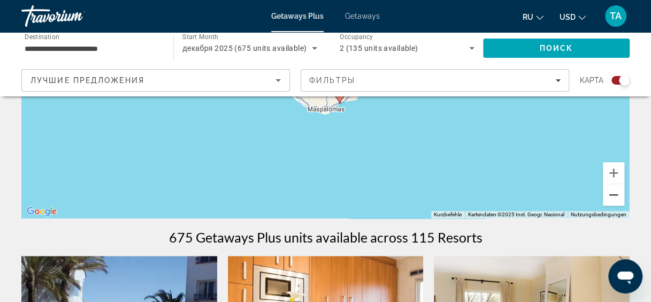
click at [615, 197] on button "Verkleinern" at bounding box center [613, 194] width 21 height 21
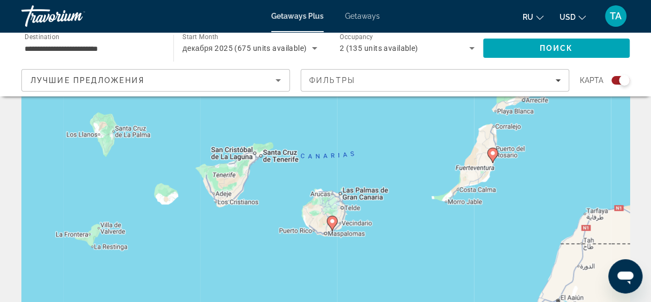
scroll to position [60, 0]
click at [333, 224] on icon "Main content" at bounding box center [332, 223] width 10 height 14
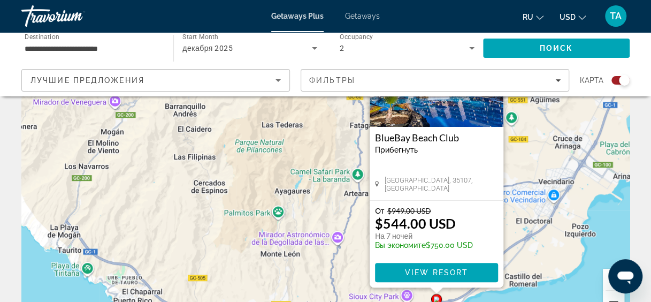
scroll to position [105, 0]
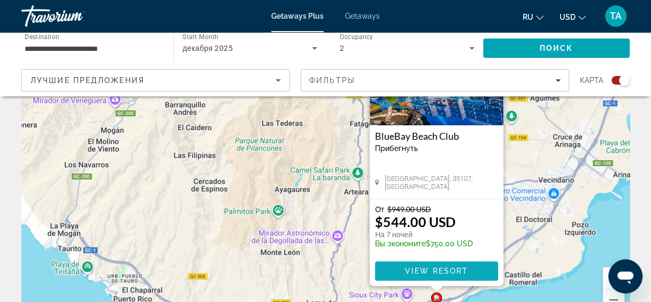
click at [431, 267] on span "View Resort" at bounding box center [435, 270] width 63 height 9
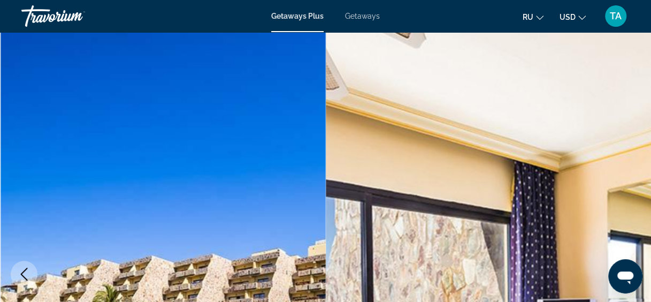
scroll to position [14, 0]
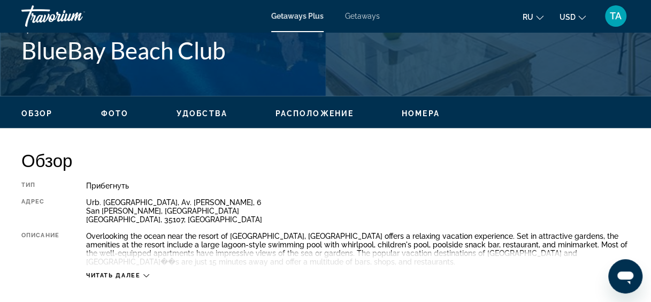
click at [201, 114] on span "Удобства" at bounding box center [201, 113] width 51 height 9
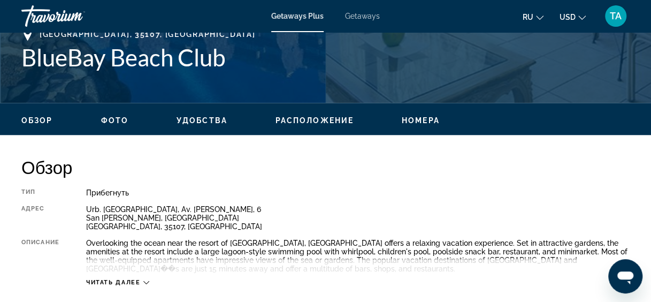
scroll to position [437, 0]
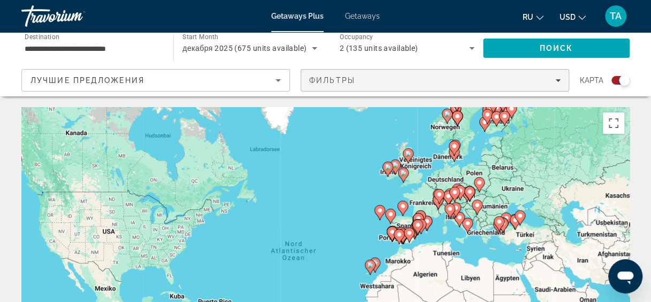
click at [488, 83] on div "Фильтры" at bounding box center [434, 80] width 251 height 9
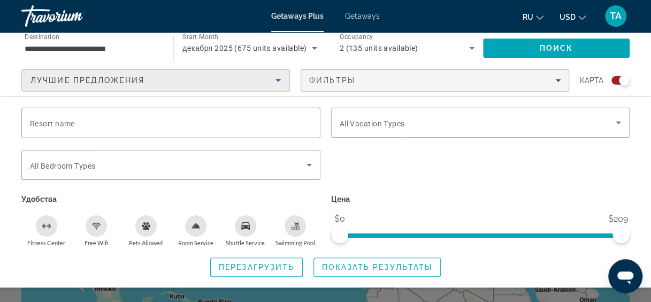
click at [130, 82] on span "Лучшие предложения" at bounding box center [87, 80] width 114 height 9
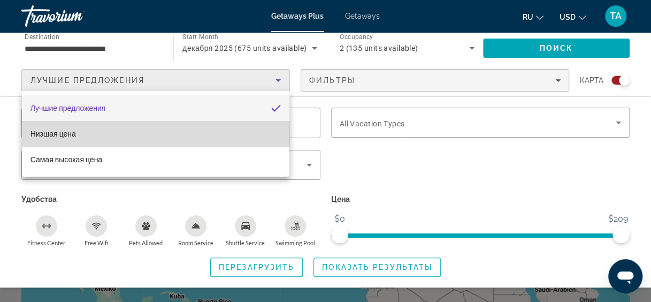
click at [52, 127] on span "Низшая цена" at bounding box center [52, 133] width 45 height 13
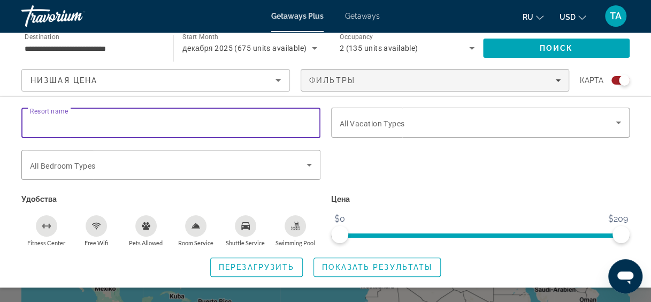
click at [52, 127] on input "Resort name" at bounding box center [171, 123] width 282 height 13
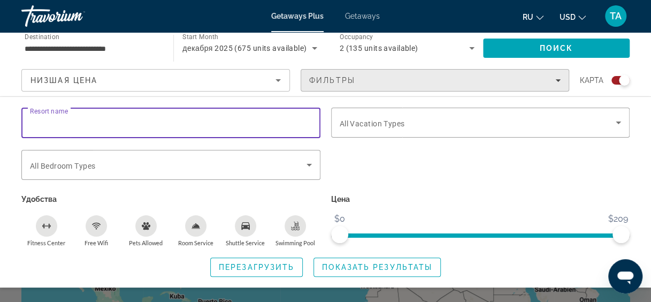
click at [361, 77] on div "Фильтры" at bounding box center [434, 80] width 251 height 9
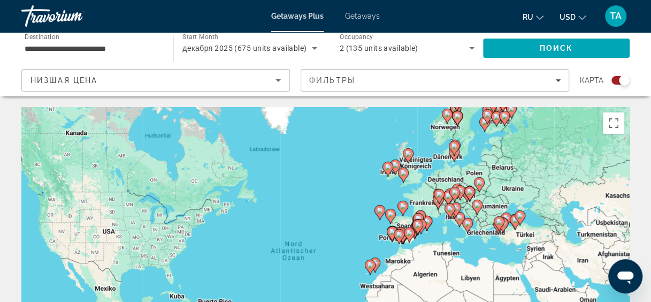
scroll to position [4, 0]
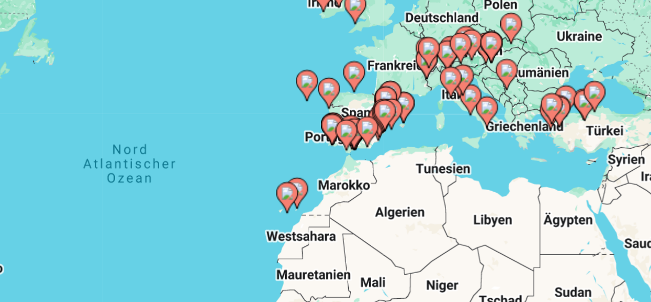
drag, startPoint x: 365, startPoint y: 231, endPoint x: 341, endPoint y: 165, distance: 70.5
click at [341, 165] on div "Um den Modus zum Ziehen mit der Tastatur zu aktivieren, drückst du Alt + Eingab…" at bounding box center [325, 263] width 608 height 321
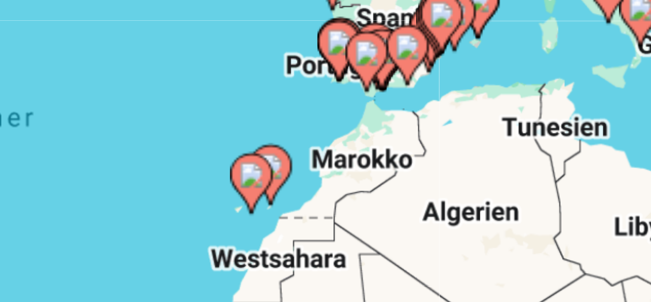
click at [357, 197] on image "Main content" at bounding box center [354, 198] width 6 height 6
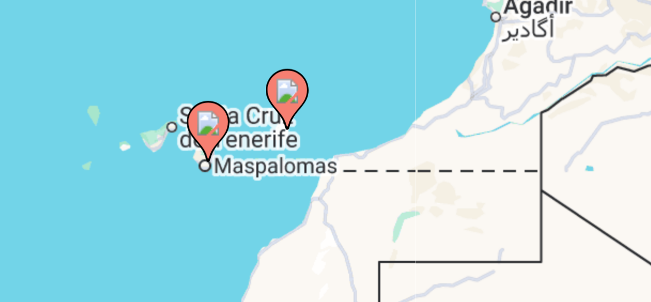
scroll to position [12, 0]
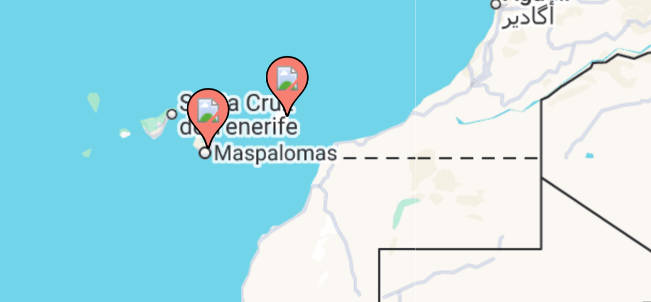
click at [327, 246] on image "Main content" at bounding box center [325, 245] width 6 height 6
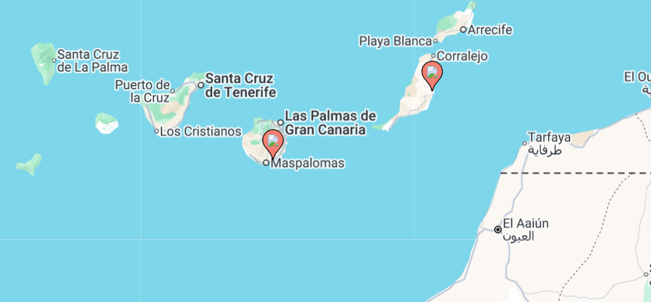
drag, startPoint x: 260, startPoint y: 238, endPoint x: 345, endPoint y: 177, distance: 104.6
click at [345, 177] on div "Um den Modus zum Ziehen mit der Tastatur zu aktivieren, drückst du Alt + Eingab…" at bounding box center [325, 255] width 608 height 321
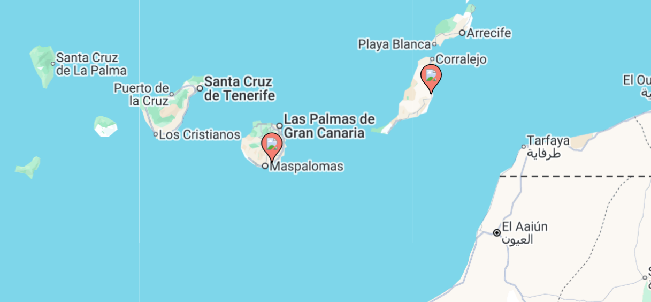
click at [331, 220] on image "Main content" at bounding box center [330, 220] width 6 height 6
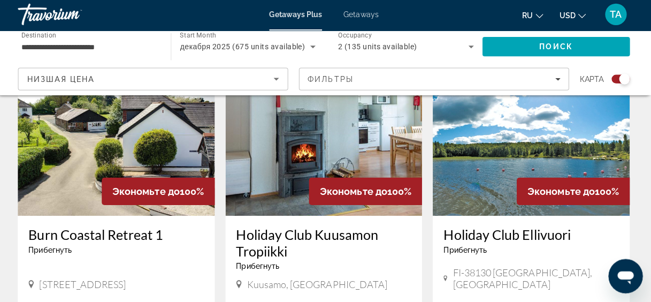
scroll to position [824, 0]
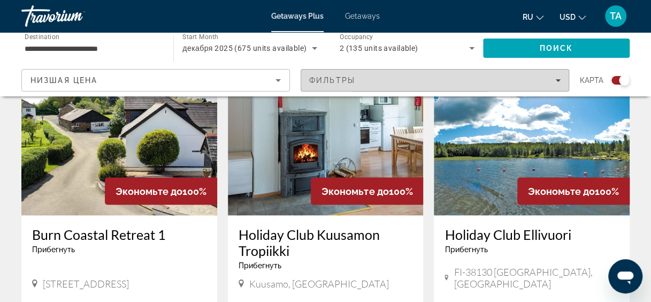
click at [392, 80] on div "Фильтры" at bounding box center [434, 80] width 251 height 9
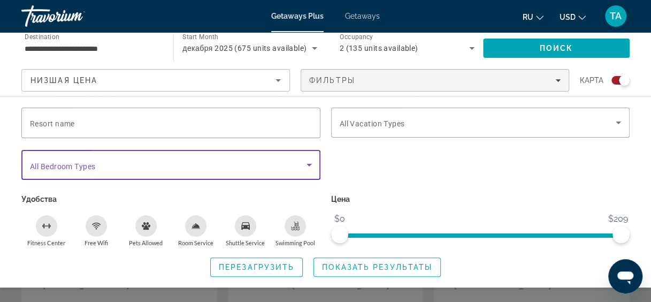
click at [188, 164] on span "Search widget" at bounding box center [168, 164] width 276 height 13
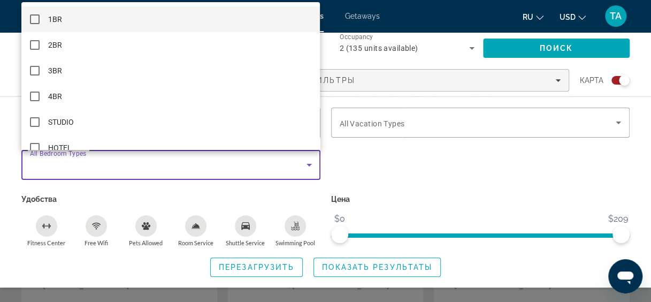
click at [33, 18] on mat-pseudo-checkbox at bounding box center [35, 19] width 10 height 10
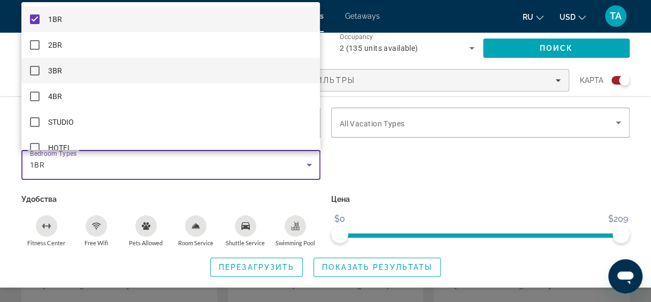
scroll to position [15, 0]
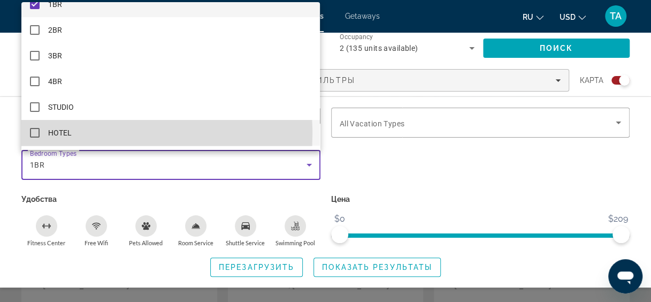
click at [32, 134] on mat-pseudo-checkbox at bounding box center [35, 133] width 10 height 10
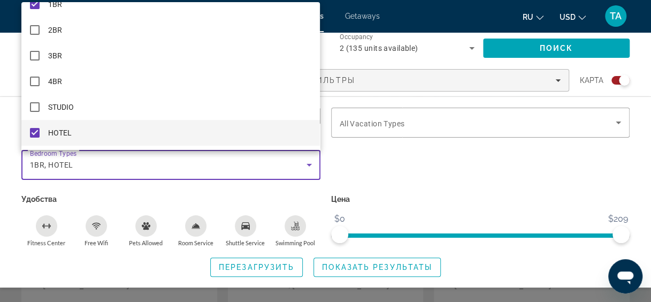
click at [352, 174] on div at bounding box center [325, 151] width 651 height 302
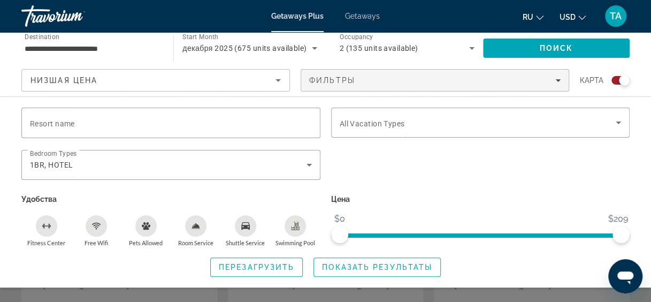
click at [44, 221] on icon "Fitness Center" at bounding box center [46, 225] width 9 height 9
click at [100, 226] on icon "Free Wifi" at bounding box center [96, 225] width 9 height 9
click at [246, 224] on icon "Shuttle Service" at bounding box center [245, 225] width 9 height 7
click at [298, 227] on icon "Swimming Pool" at bounding box center [295, 225] width 9 height 9
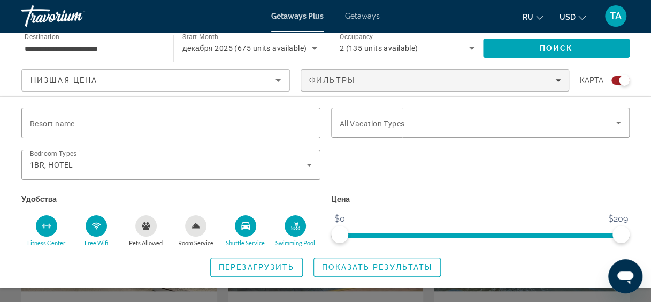
scroll to position [750, 0]
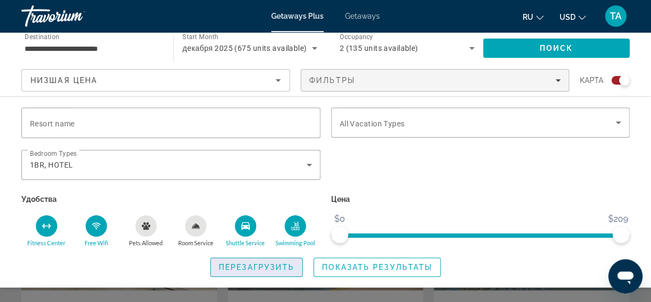
click at [273, 271] on span "Search widget" at bounding box center [256, 267] width 91 height 26
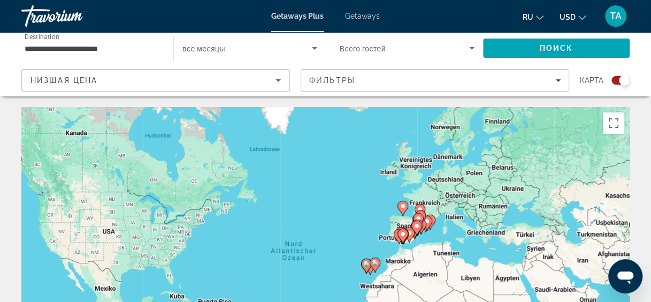
click at [366, 273] on gmp-advanced-marker "Main content" at bounding box center [366, 266] width 11 height 16
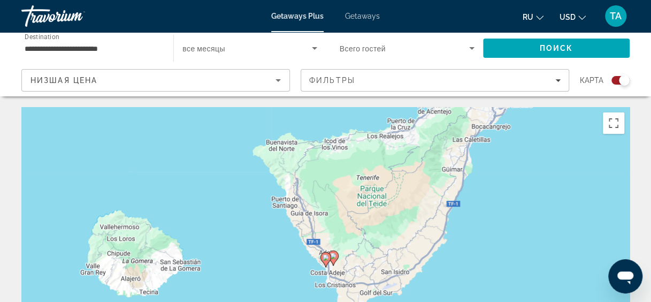
click at [327, 253] on icon "Main content" at bounding box center [325, 259] width 10 height 14
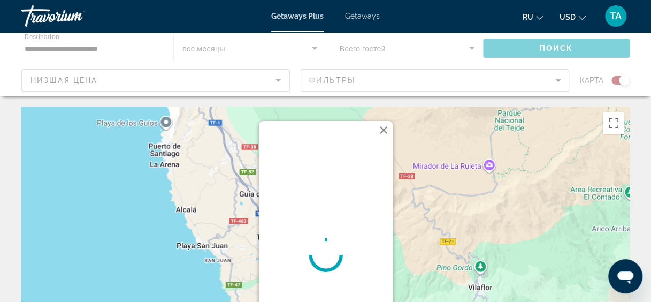
click at [326, 256] on div "Main content" at bounding box center [326, 254] width 134 height 267
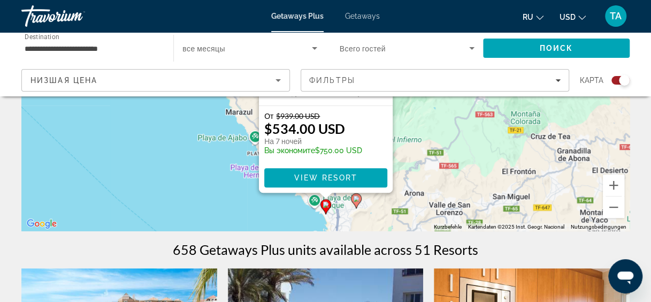
scroll to position [199, 0]
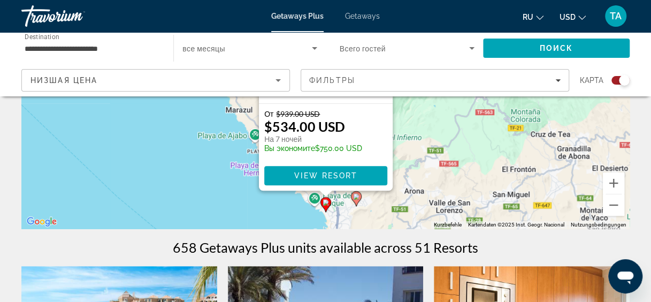
click at [356, 200] on icon "Main content" at bounding box center [356, 198] width 10 height 14
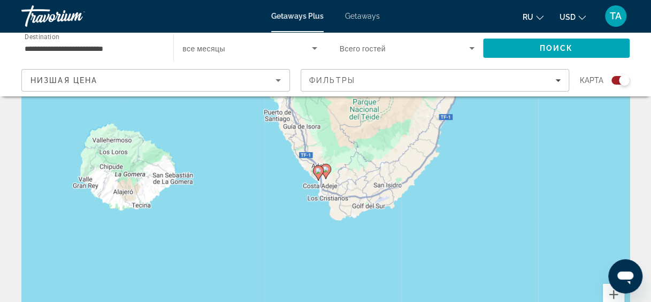
scroll to position [84, 0]
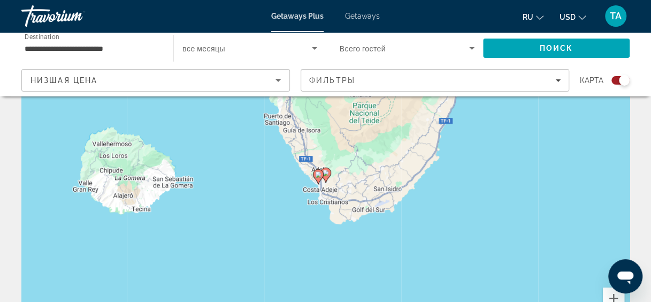
click at [328, 172] on image "Main content" at bounding box center [325, 172] width 6 height 6
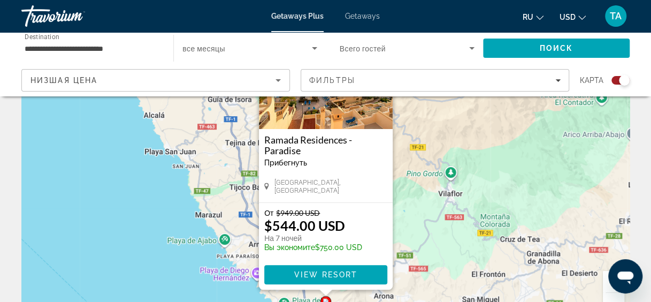
scroll to position [112, 0]
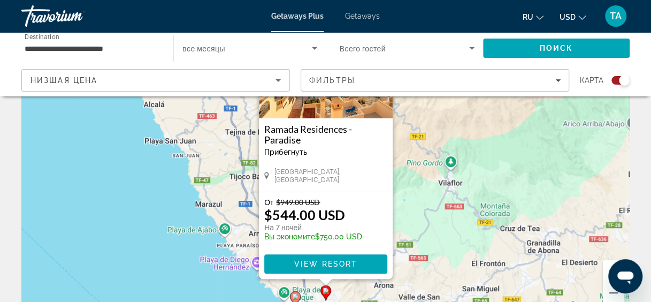
click at [170, 279] on div "Um den Modus zum Ziehen mit der Tastatur zu aktivieren, drückst du Alt + Eingab…" at bounding box center [325, 155] width 608 height 321
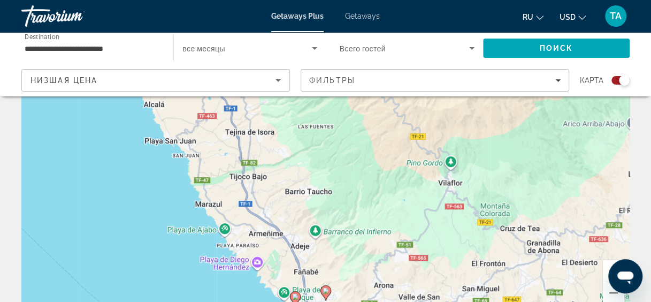
click at [170, 279] on div "Um den Modus zum Ziehen mit der Tastatur zu aktivieren, drückst du Alt + Eingab…" at bounding box center [325, 155] width 608 height 321
click at [608, 292] on button "Verkleinern" at bounding box center [613, 292] width 21 height 21
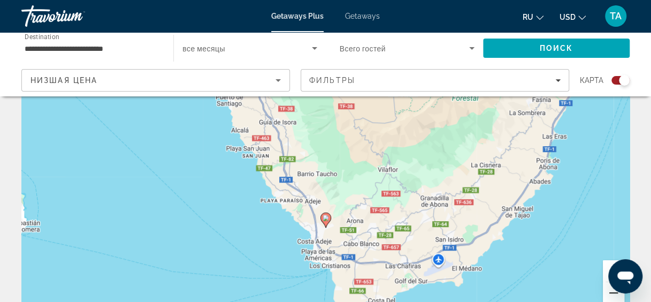
click at [608, 292] on button "Verkleinern" at bounding box center [613, 292] width 21 height 21
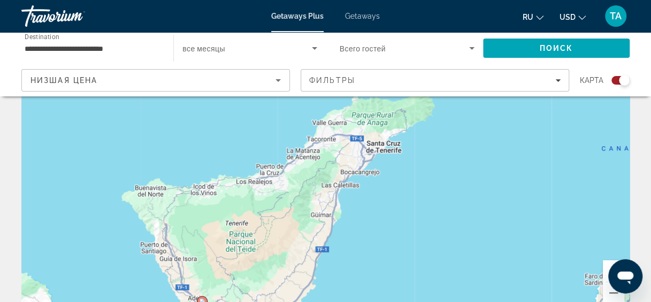
drag, startPoint x: 489, startPoint y: 207, endPoint x: 361, endPoint y: 329, distance: 175.8
click at [361, 190] on html "**********" at bounding box center [325, 39] width 651 height 302
click at [611, 297] on button "Verkleinern" at bounding box center [613, 292] width 21 height 21
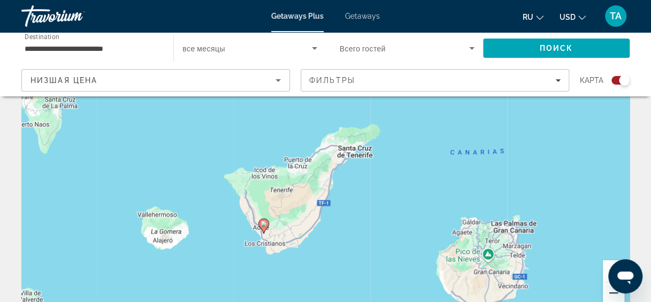
click at [611, 297] on button "Verkleinern" at bounding box center [613, 292] width 21 height 21
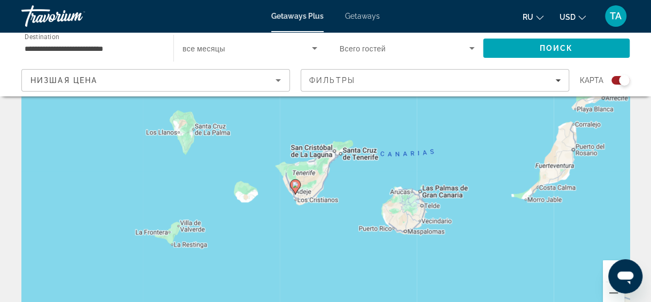
click at [257, 56] on div "Search widget" at bounding box center [249, 48] width 134 height 30
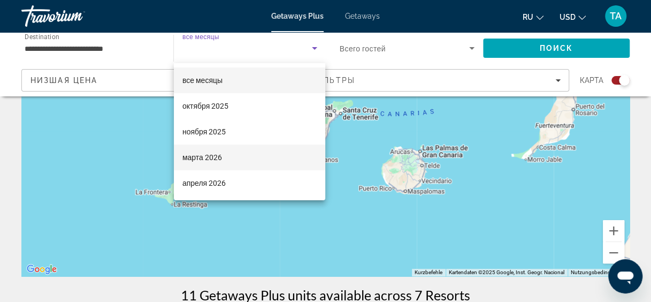
scroll to position [152, 0]
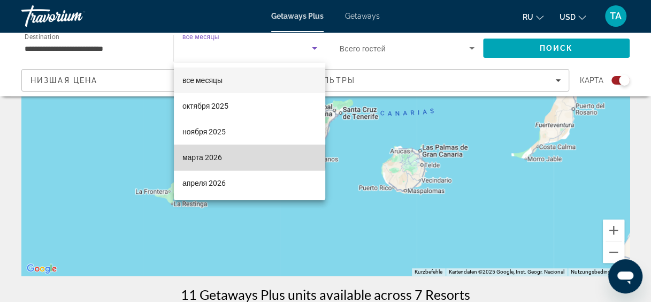
click at [199, 155] on span "марта 2026" at bounding box center [202, 157] width 40 height 13
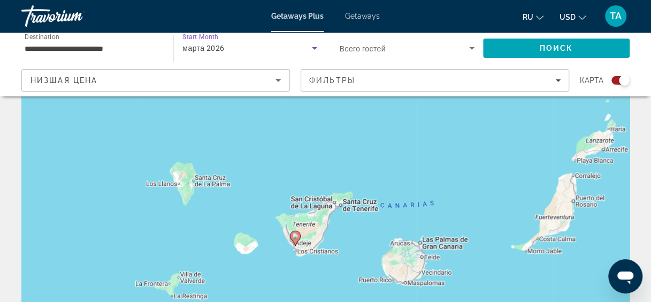
scroll to position [58, 0]
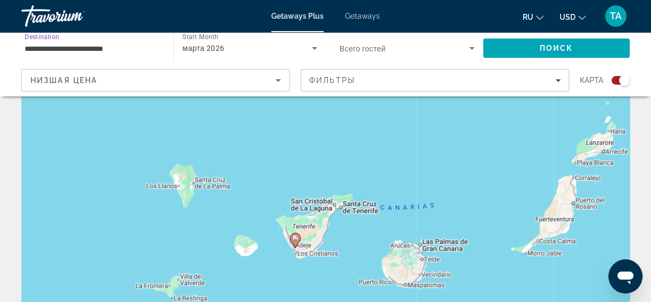
click at [106, 51] on input "**********" at bounding box center [92, 48] width 135 height 13
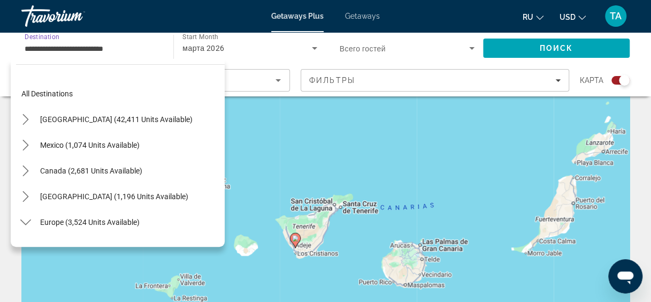
scroll to position [474, 0]
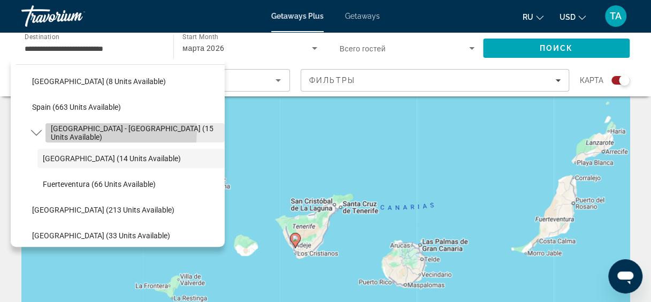
click at [98, 132] on span "Spain - Canary Islands (15 units available)" at bounding box center [135, 132] width 168 height 17
type input "**********"
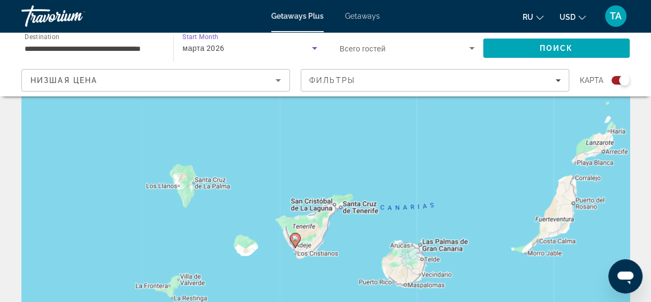
click at [301, 50] on div "марта 2026" at bounding box center [246, 48] width 129 height 13
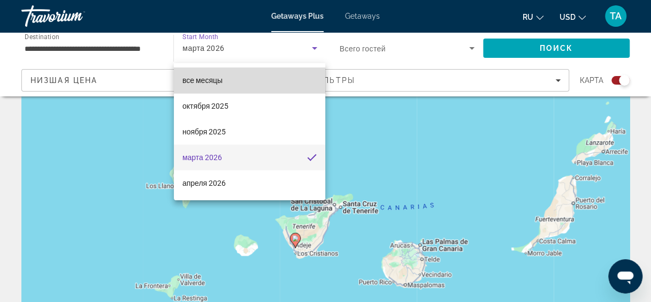
click at [214, 82] on span "все месяцы" at bounding box center [202, 80] width 40 height 9
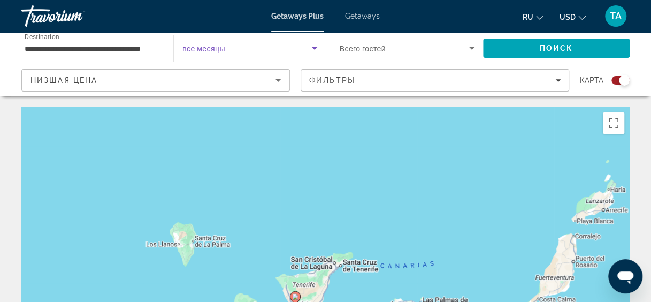
scroll to position [1, 0]
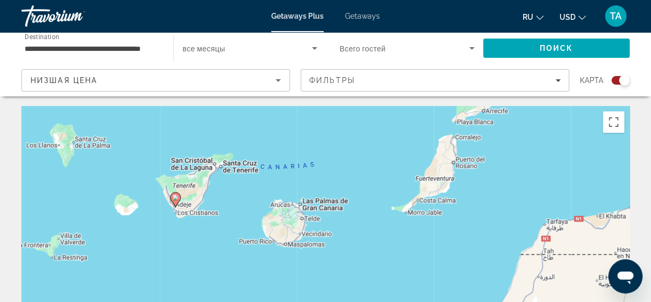
drag, startPoint x: 293, startPoint y: 161, endPoint x: 172, endPoint y: 58, distance: 159.2
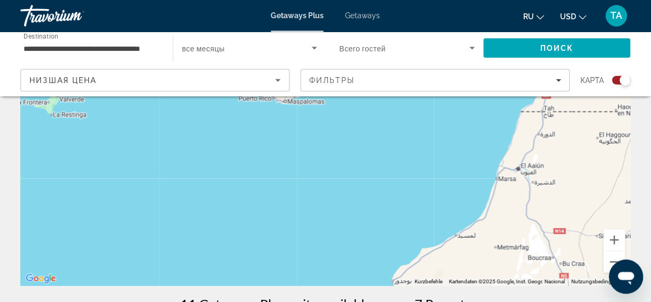
scroll to position [143, 0]
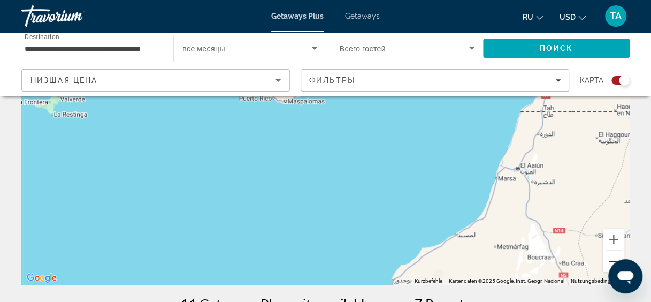
click at [606, 258] on button "Verkleinern" at bounding box center [613, 260] width 21 height 21
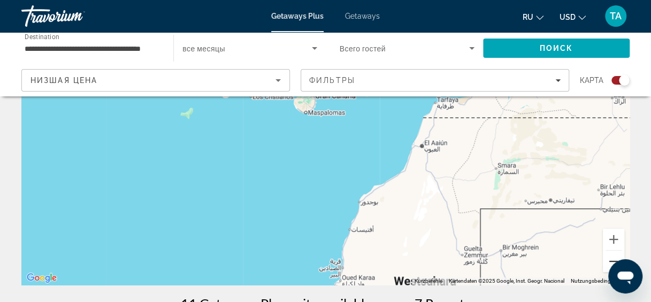
click at [606, 258] on button "Verkleinern" at bounding box center [613, 260] width 21 height 21
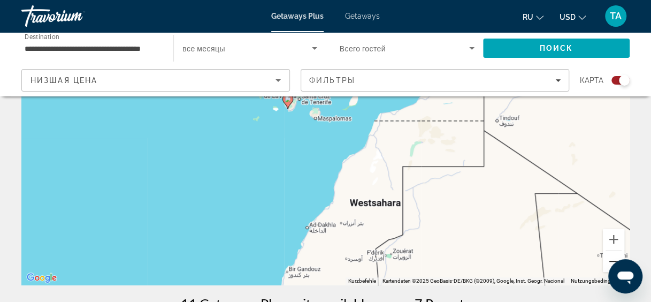
click at [606, 258] on button "Verkleinern" at bounding box center [613, 260] width 21 height 21
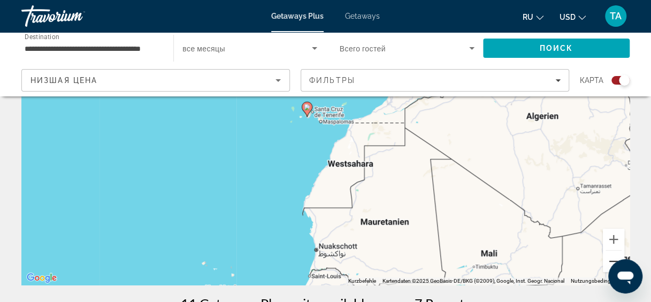
click at [606, 258] on button "Verkleinern" at bounding box center [613, 260] width 21 height 21
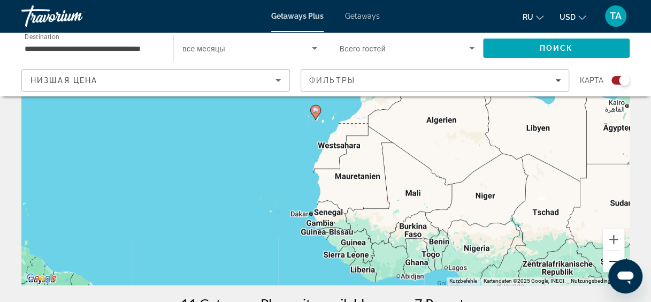
click at [606, 258] on button "Verkleinern" at bounding box center [613, 260] width 21 height 21
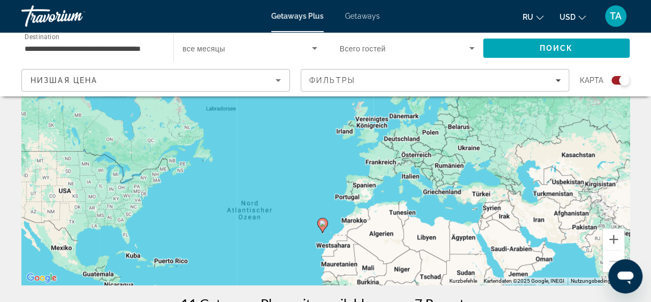
drag, startPoint x: 408, startPoint y: 135, endPoint x: 411, endPoint y: 246, distance: 110.7
click at [411, 246] on div "Um den Modus zum Ziehen mit der Tastatur zu aktivieren, drückst du Alt + Eingab…" at bounding box center [325, 124] width 608 height 321
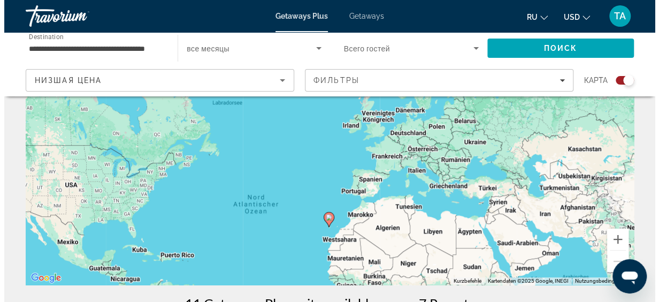
scroll to position [0, 0]
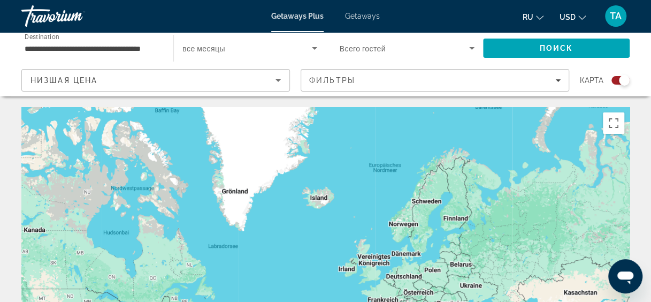
click at [298, 14] on span "Getaways Plus" at bounding box center [297, 16] width 52 height 9
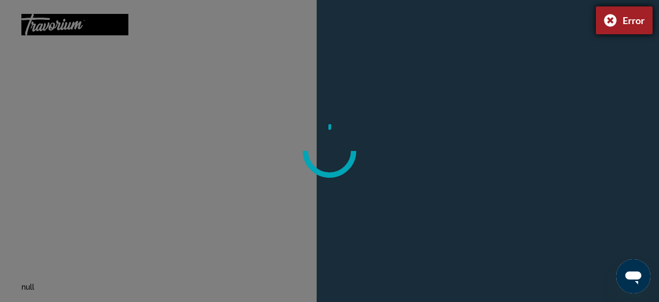
click at [607, 21] on div "Error" at bounding box center [624, 20] width 57 height 28
